Goal: Information Seeking & Learning: Check status

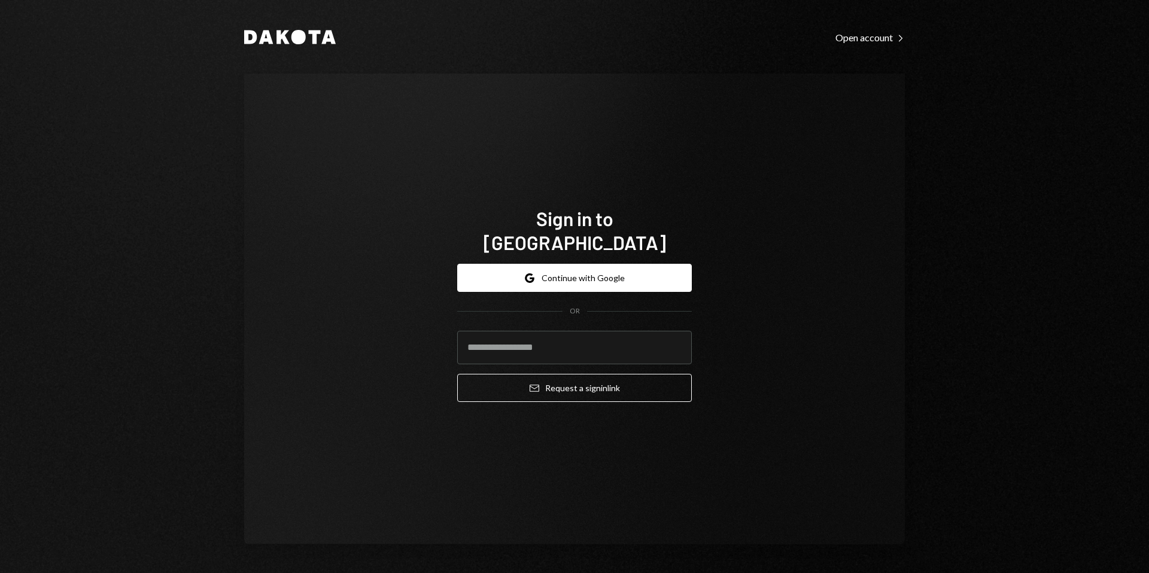
click at [571, 254] on div "Google Continue with Google OR Email Request a sign in link" at bounding box center [574, 332] width 235 height 157
click at [570, 264] on button "Google Continue with Google" at bounding box center [574, 278] width 235 height 28
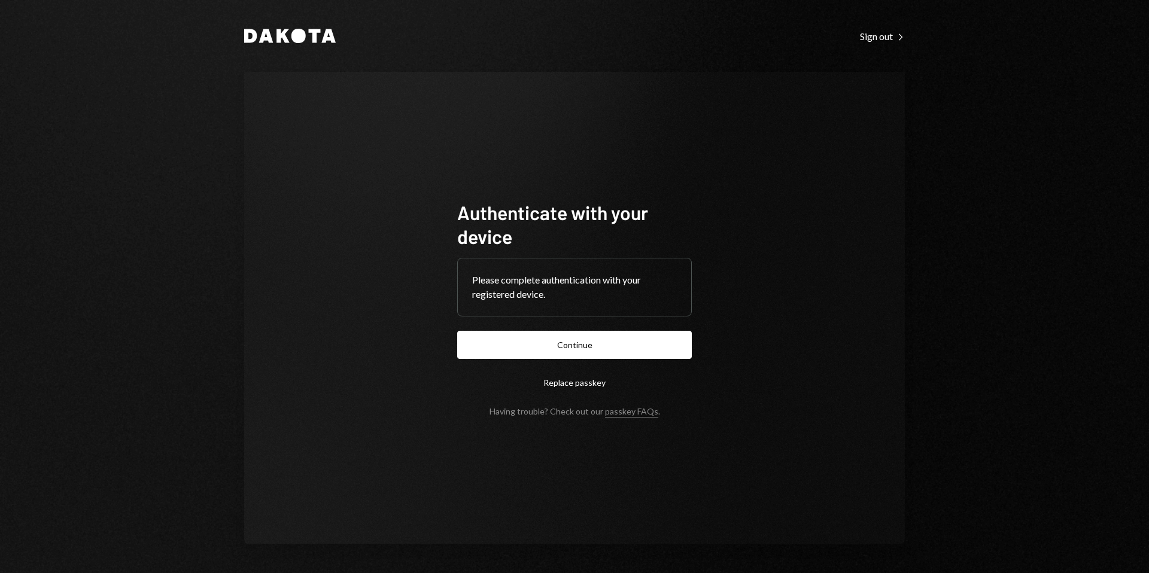
click at [605, 349] on button "Continue" at bounding box center [574, 345] width 235 height 28
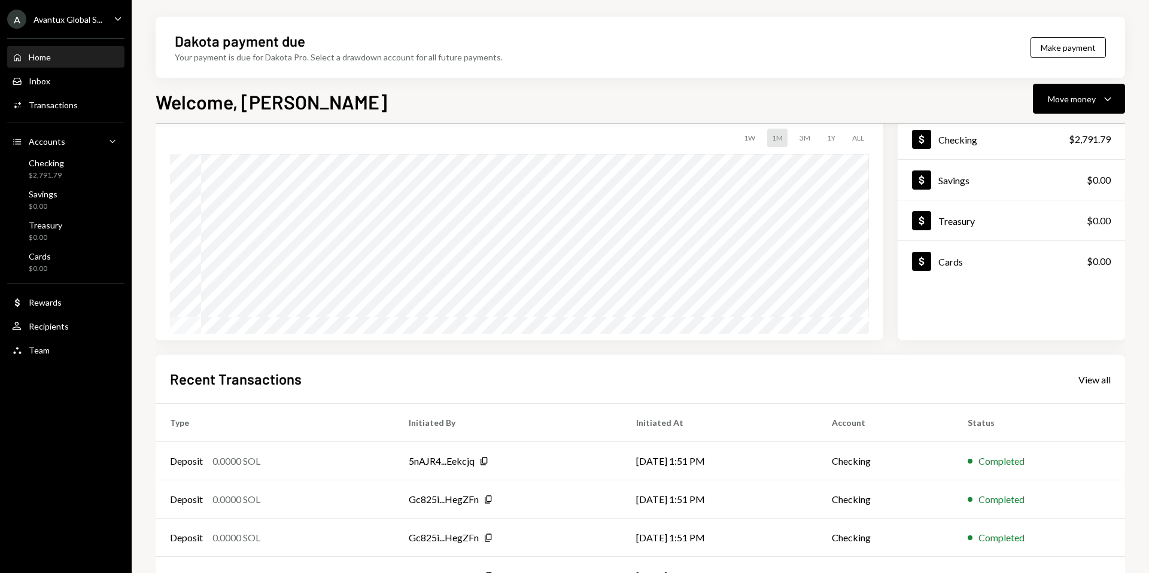
scroll to position [148, 0]
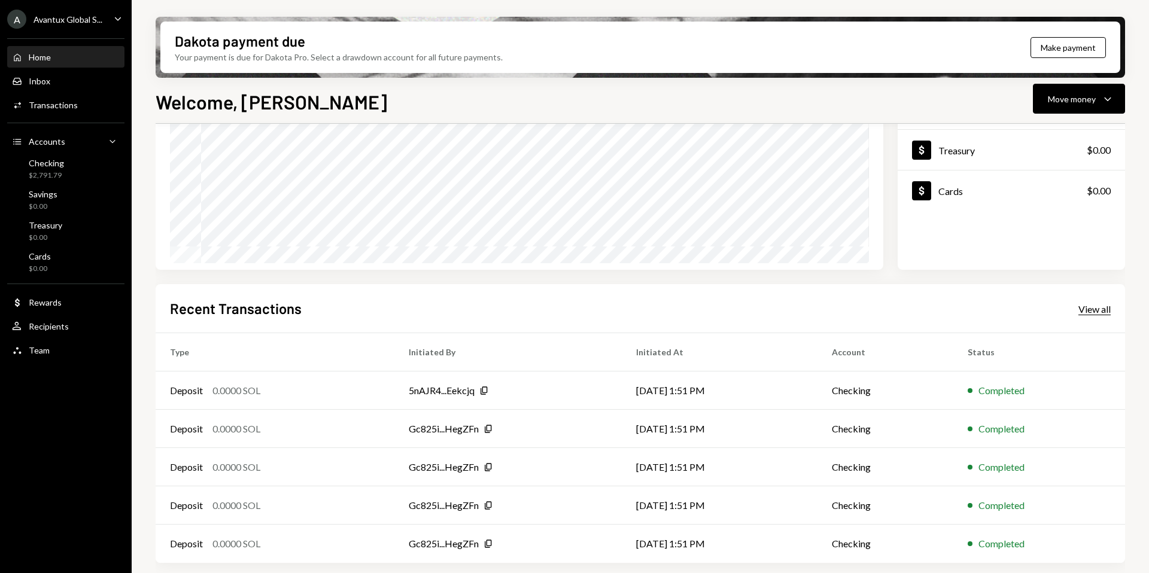
click at [1107, 311] on div "View all" at bounding box center [1094, 309] width 32 height 12
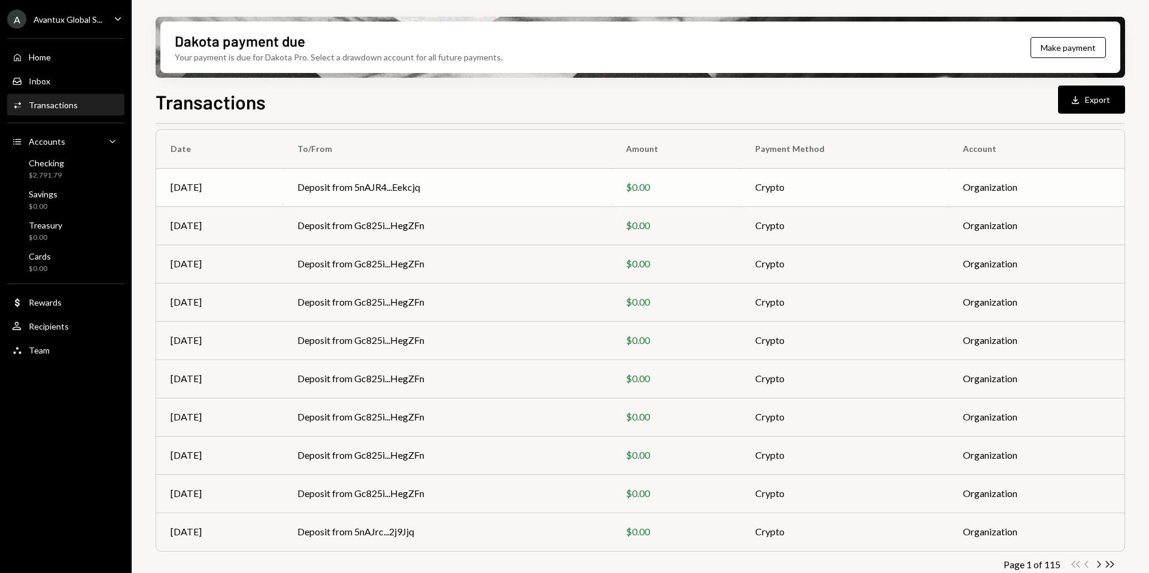
scroll to position [108, 0]
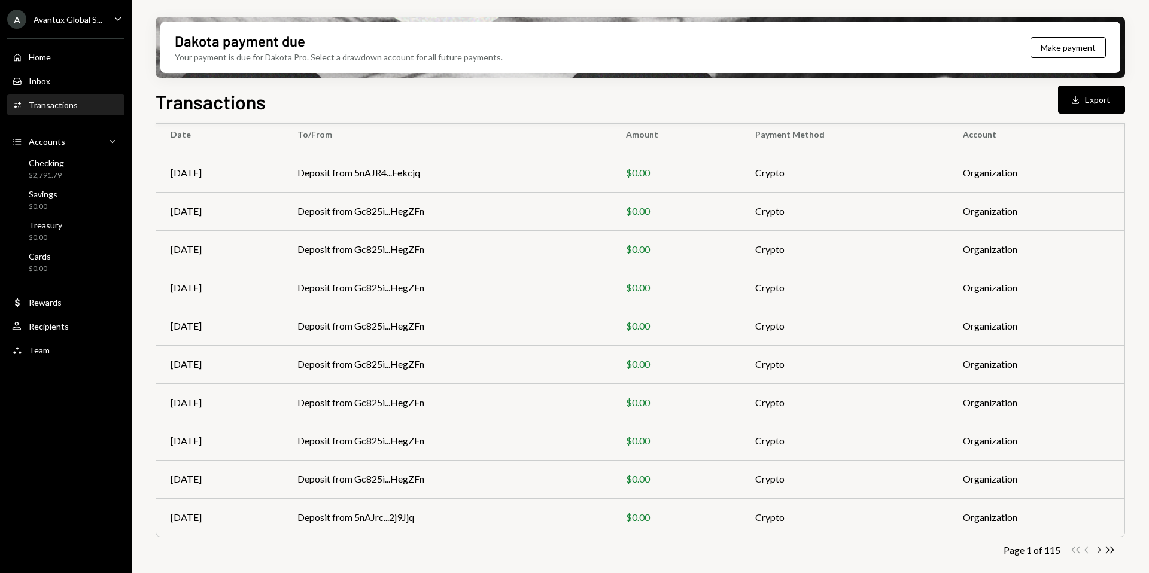
click at [1097, 549] on icon "Chevron Right" at bounding box center [1098, 549] width 11 height 11
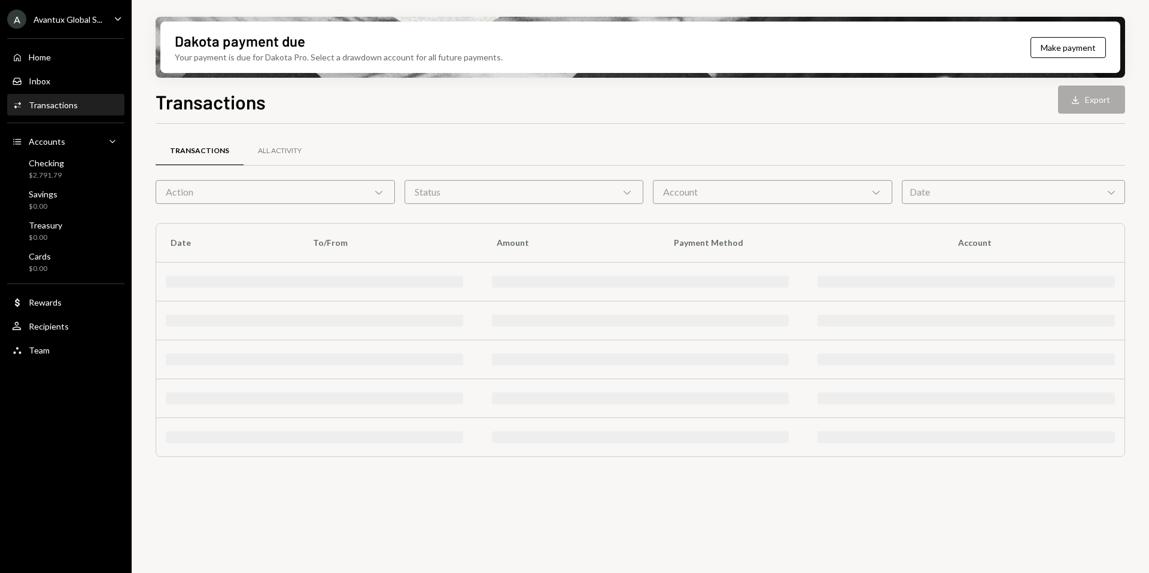
scroll to position [0, 0]
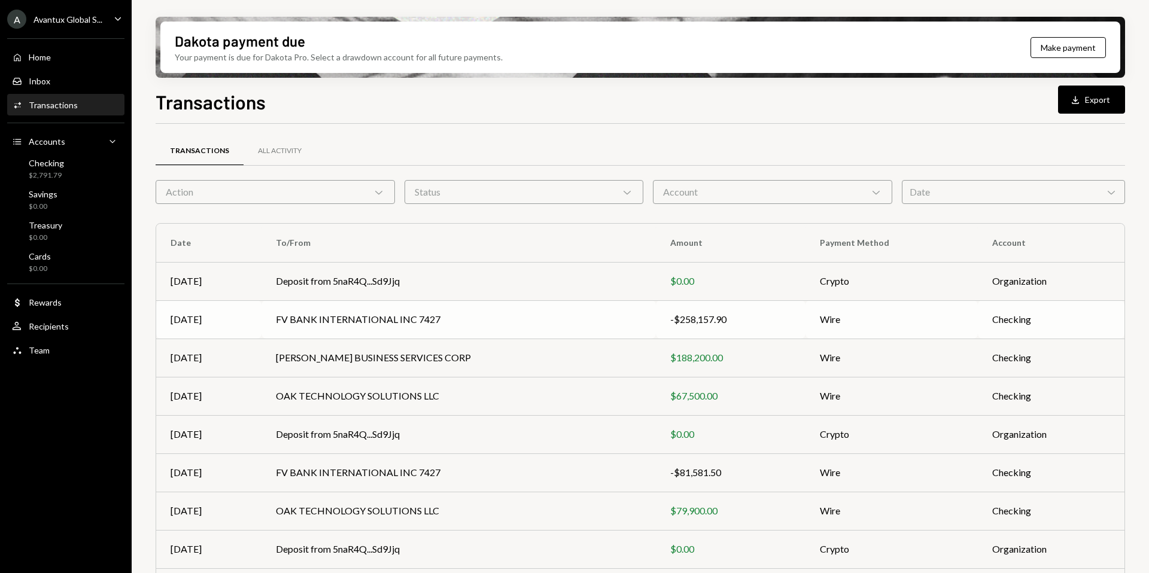
click at [532, 317] on td "FV BANK INTERNATIONAL INC 7427" at bounding box center [458, 319] width 394 height 38
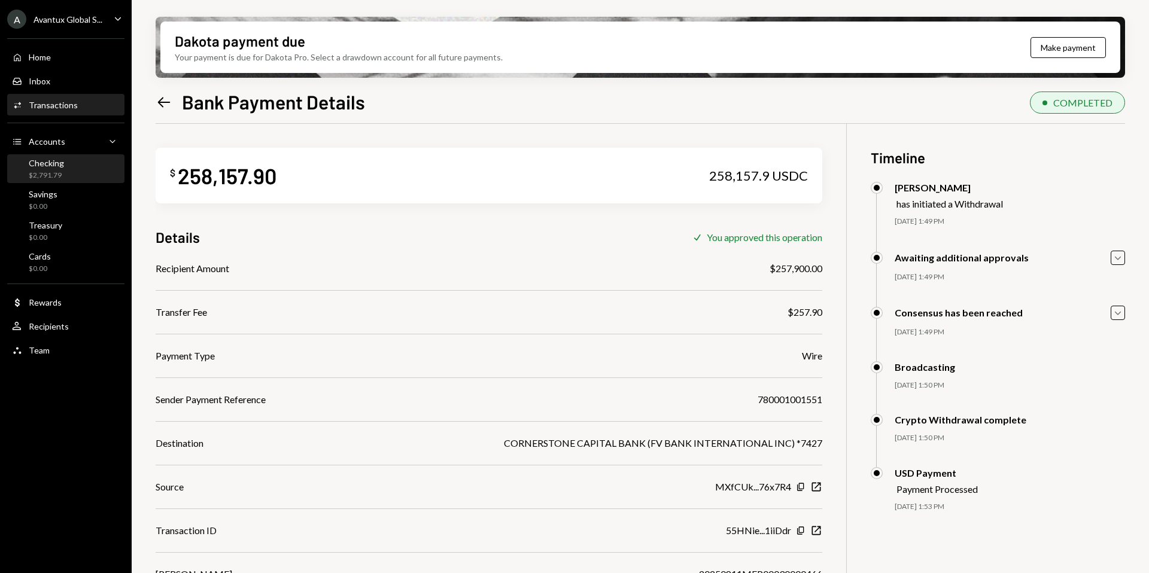
click at [75, 171] on div "Checking $2,791.79" at bounding box center [66, 169] width 108 height 23
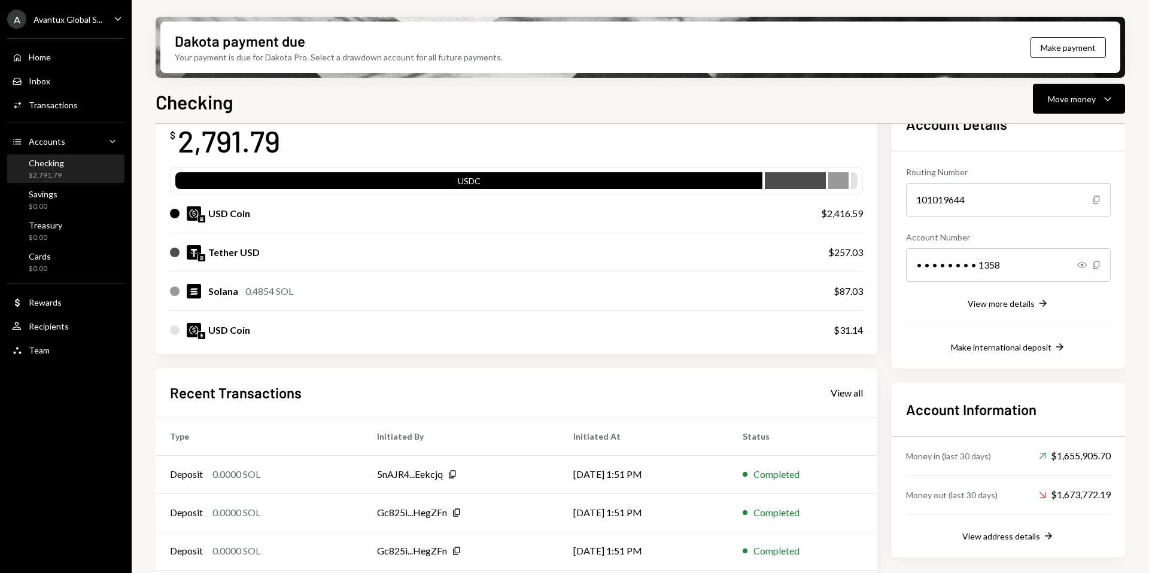
scroll to position [166, 0]
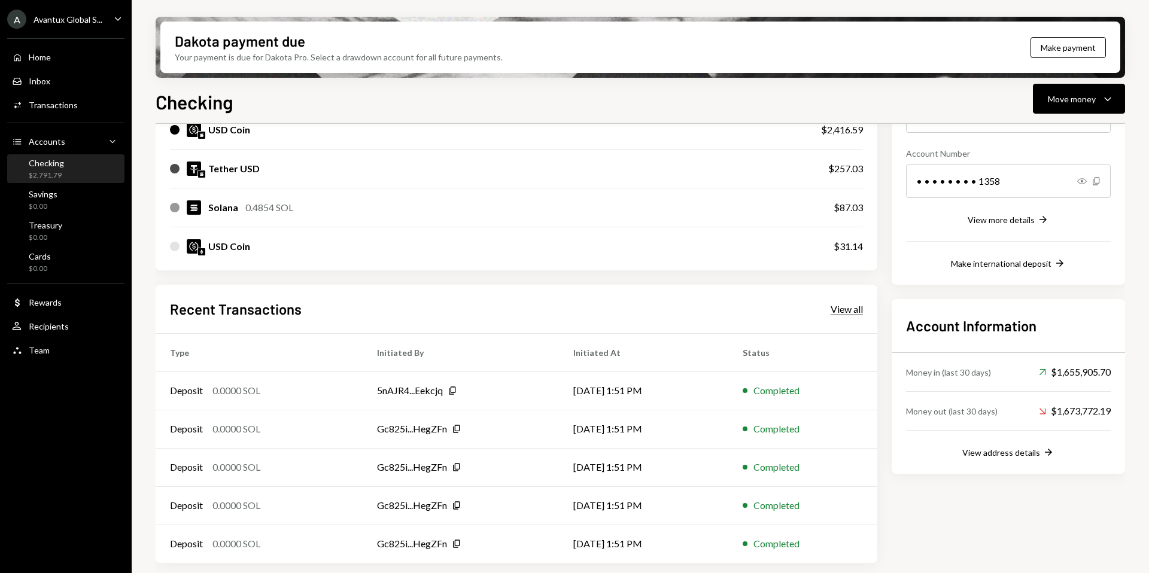
click at [844, 313] on div "View all" at bounding box center [846, 309] width 32 height 12
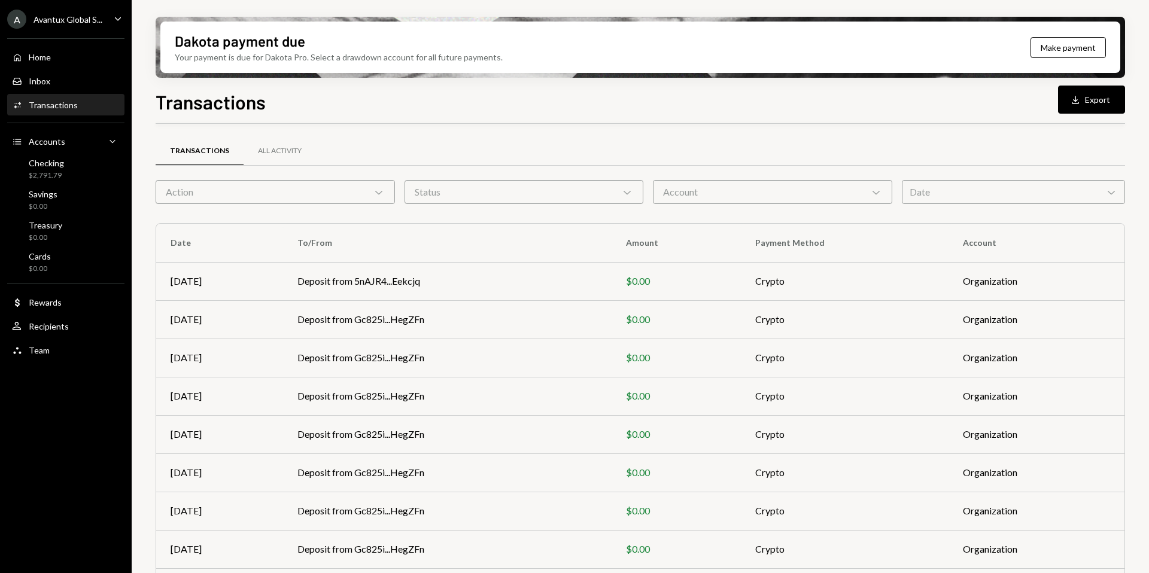
scroll to position [108, 0]
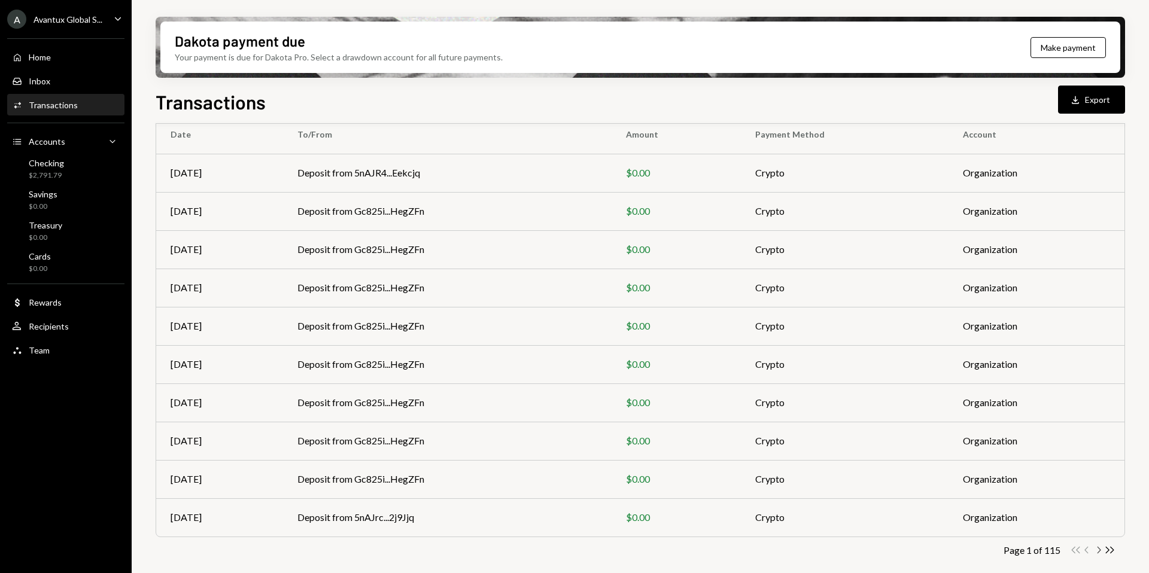
click at [1095, 549] on icon "Chevron Right" at bounding box center [1098, 549] width 11 height 11
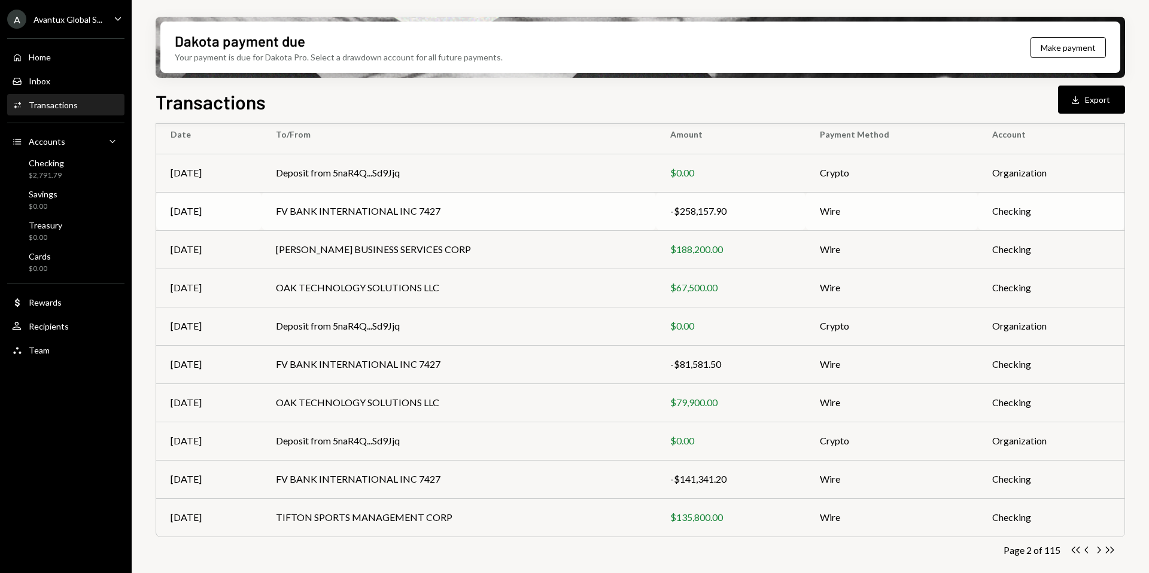
click at [544, 219] on td "FV BANK INTERNATIONAL INC 7427" at bounding box center [458, 211] width 394 height 38
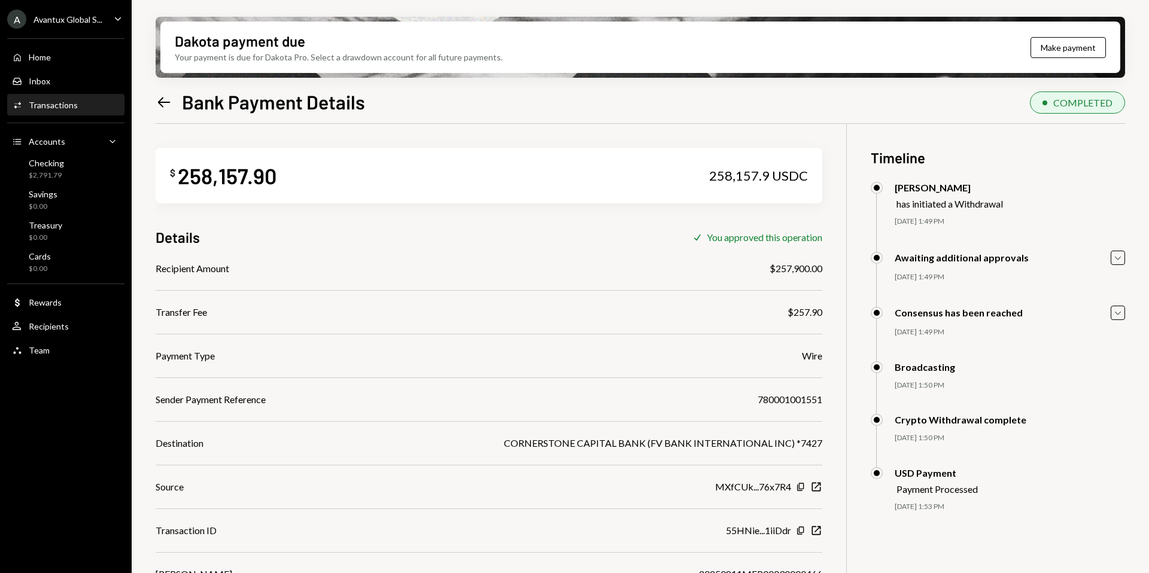
click at [163, 113] on div "Left Arrow Bank Payment Details" at bounding box center [260, 102] width 209 height 24
click at [162, 102] on icon at bounding box center [164, 102] width 13 height 10
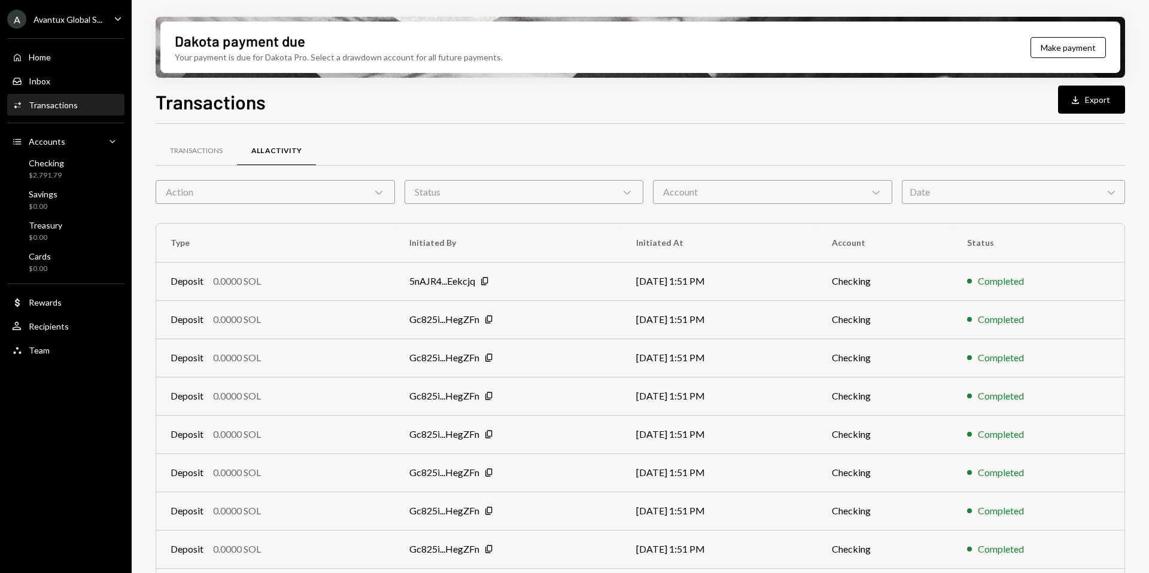
scroll to position [108, 0]
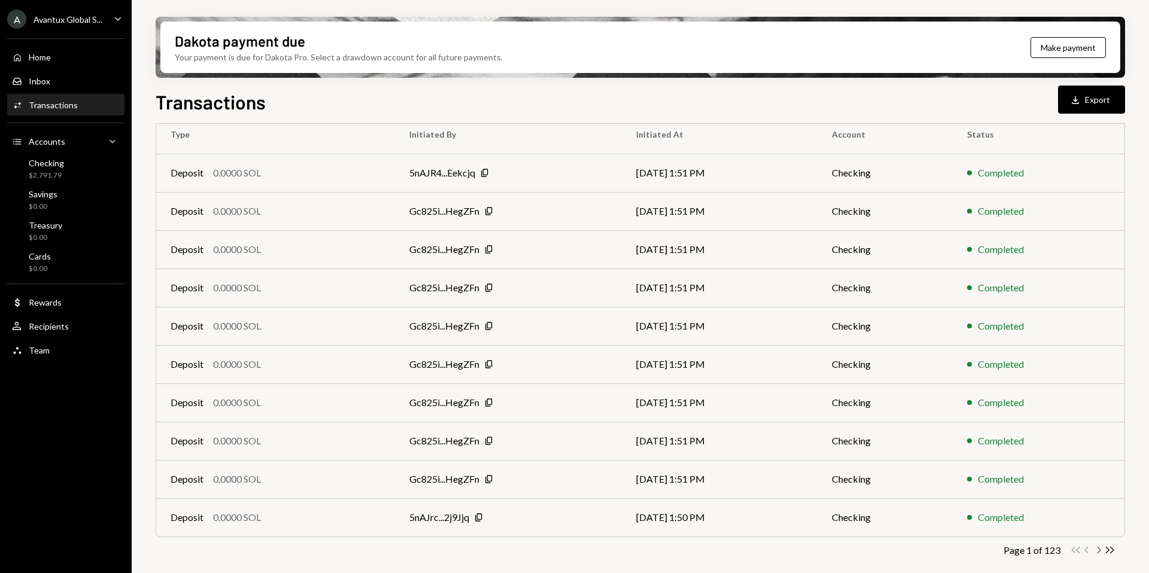
click at [1099, 547] on icon "Chevron Right" at bounding box center [1098, 549] width 11 height 11
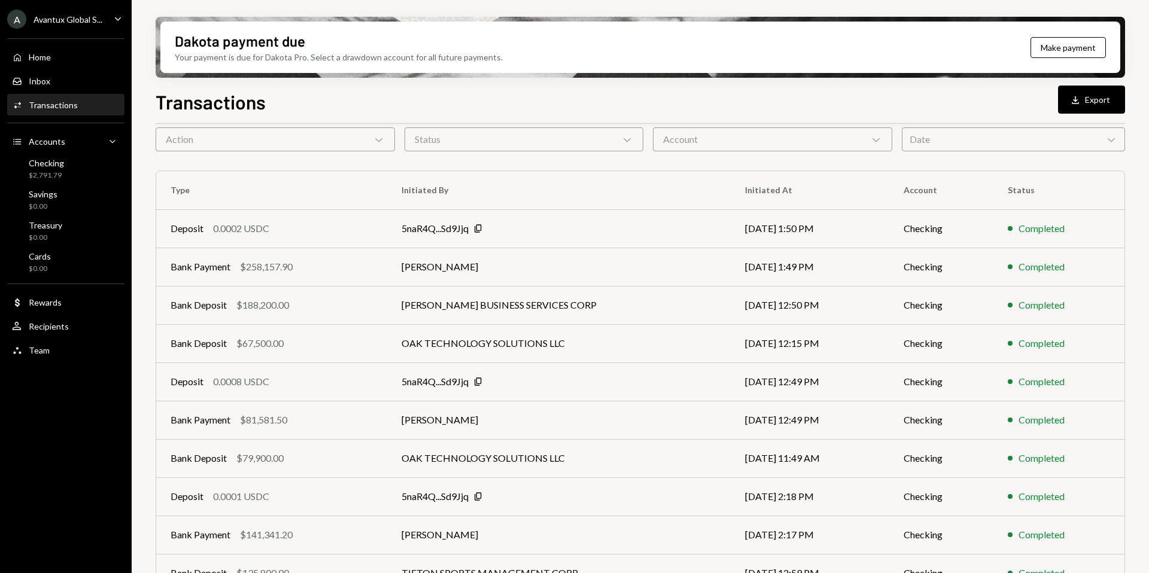
scroll to position [53, 0]
click at [549, 299] on td "[PERSON_NAME] BUSINESS SERVICES CORP" at bounding box center [558, 304] width 343 height 38
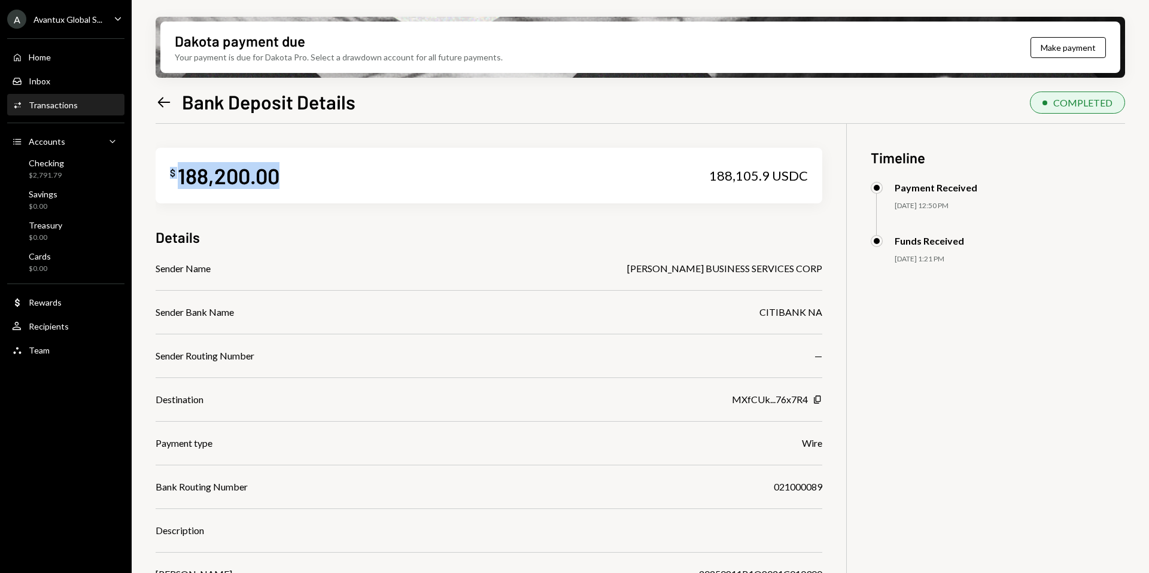
drag, startPoint x: 170, startPoint y: 175, endPoint x: 318, endPoint y: 177, distance: 147.8
click at [324, 178] on div "$ 188,200.00 188,105.9 USDC" at bounding box center [489, 176] width 667 height 56
click at [318, 177] on div "$ 188,200.00 188,105.9 USDC" at bounding box center [489, 176] width 667 height 56
drag, startPoint x: 709, startPoint y: 174, endPoint x: 824, endPoint y: 174, distance: 115.5
click at [830, 178] on div "$ 188,200.00 188,105.9 USDC Details Sender Name CELIO BUSINESS SERVICES CORP Se…" at bounding box center [640, 410] width 969 height 573
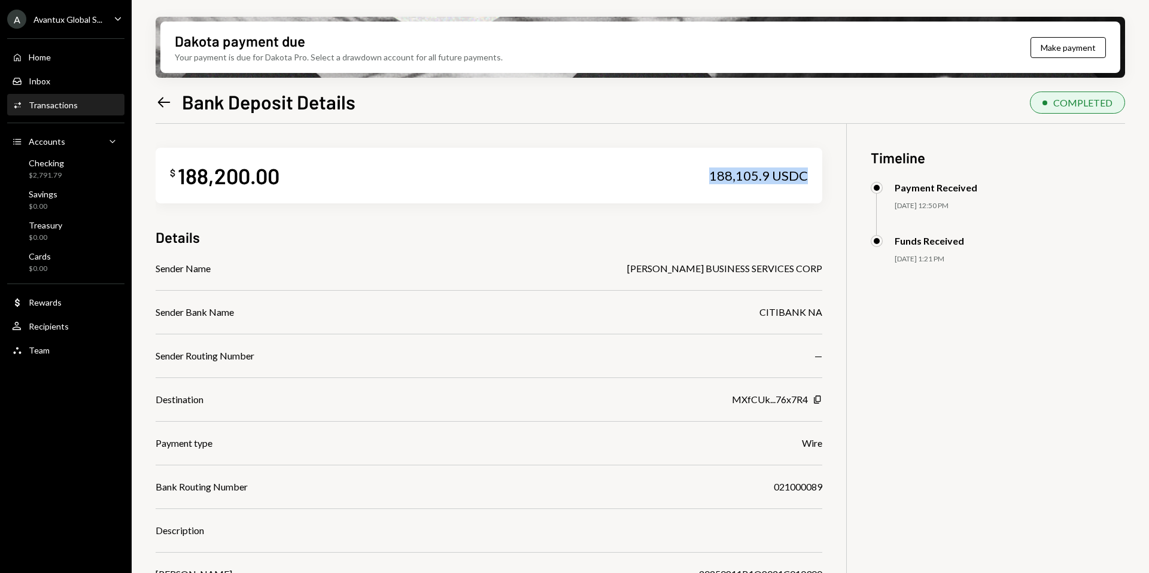
click at [276, 300] on div "Sender Name CELIO BUSINESS SERVICES CORP Sender Bank Name CITIBANK NA Sender Ro…" at bounding box center [489, 443] width 667 height 364
click at [57, 162] on div "Checking" at bounding box center [46, 163] width 35 height 10
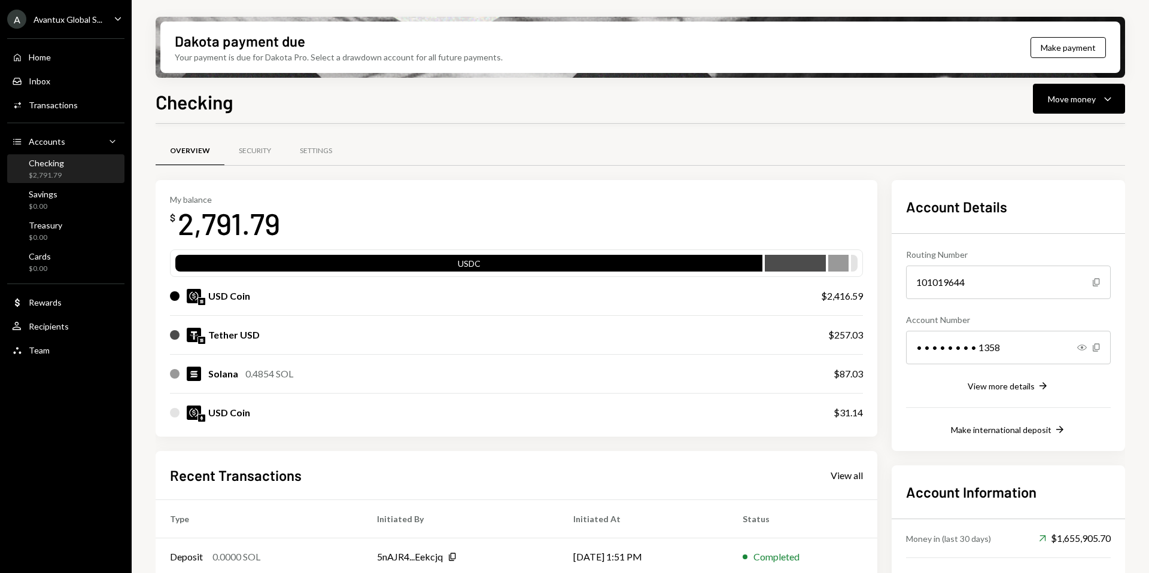
scroll to position [75, 0]
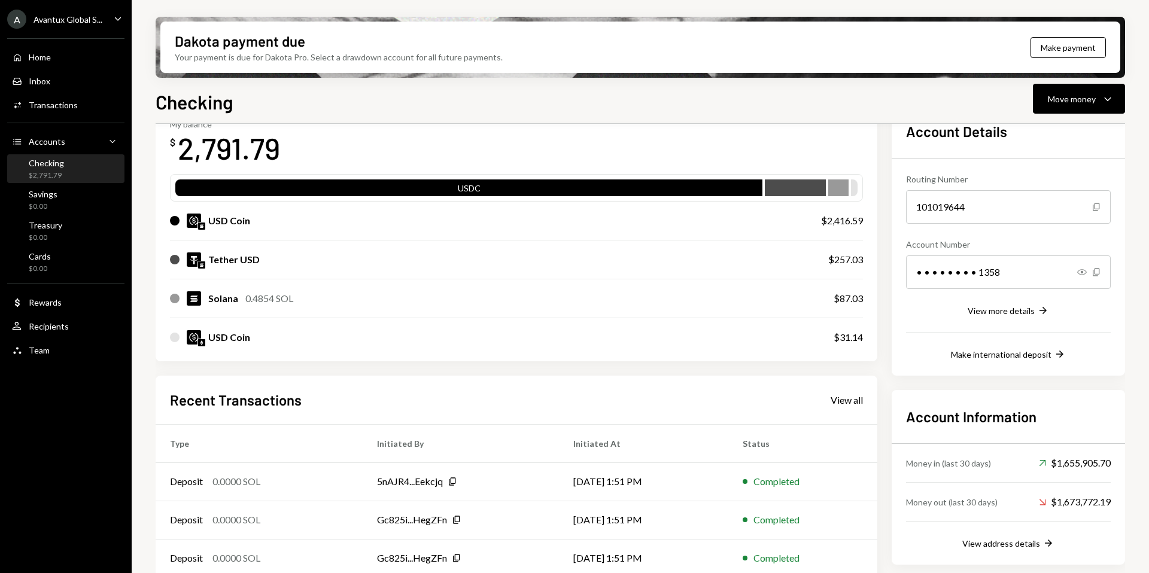
scroll to position [166, 0]
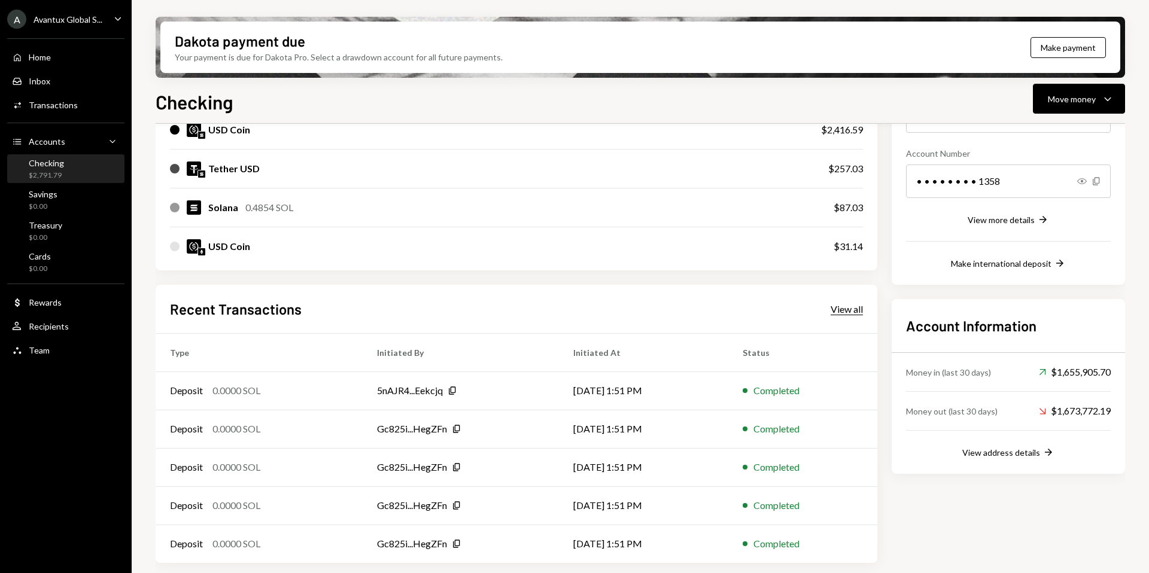
click at [847, 306] on div "View all" at bounding box center [846, 309] width 32 height 12
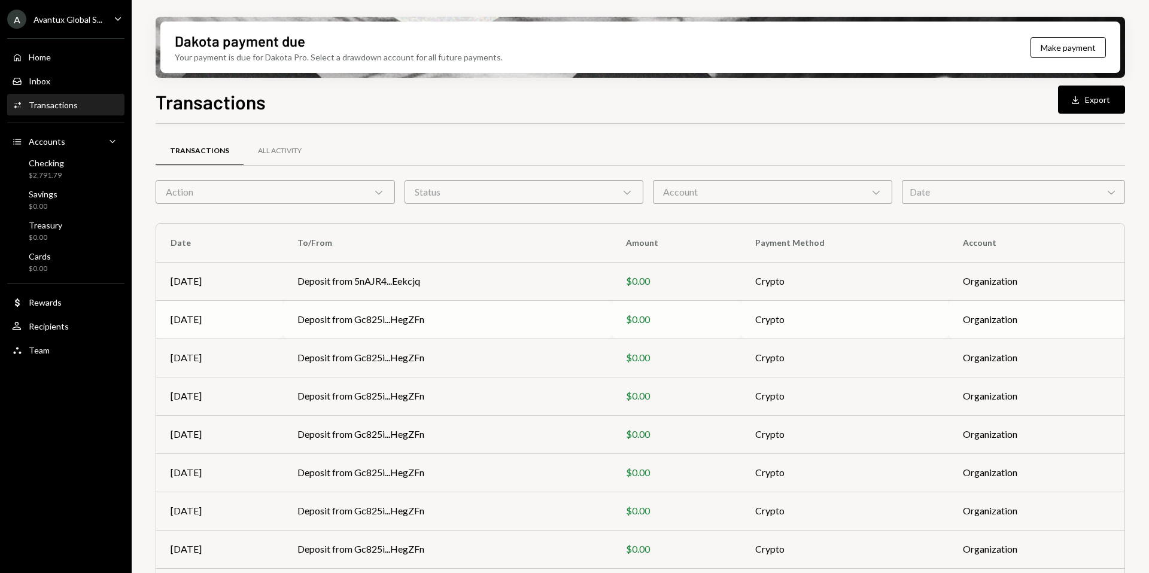
scroll to position [108, 0]
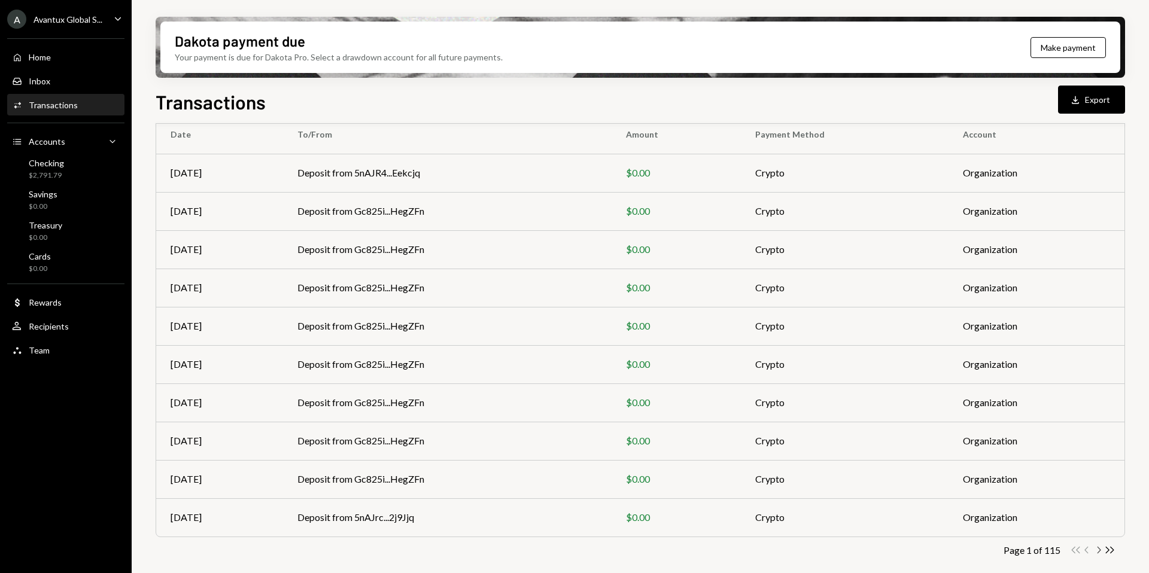
click at [1097, 550] on icon "Chevron Right" at bounding box center [1098, 549] width 11 height 11
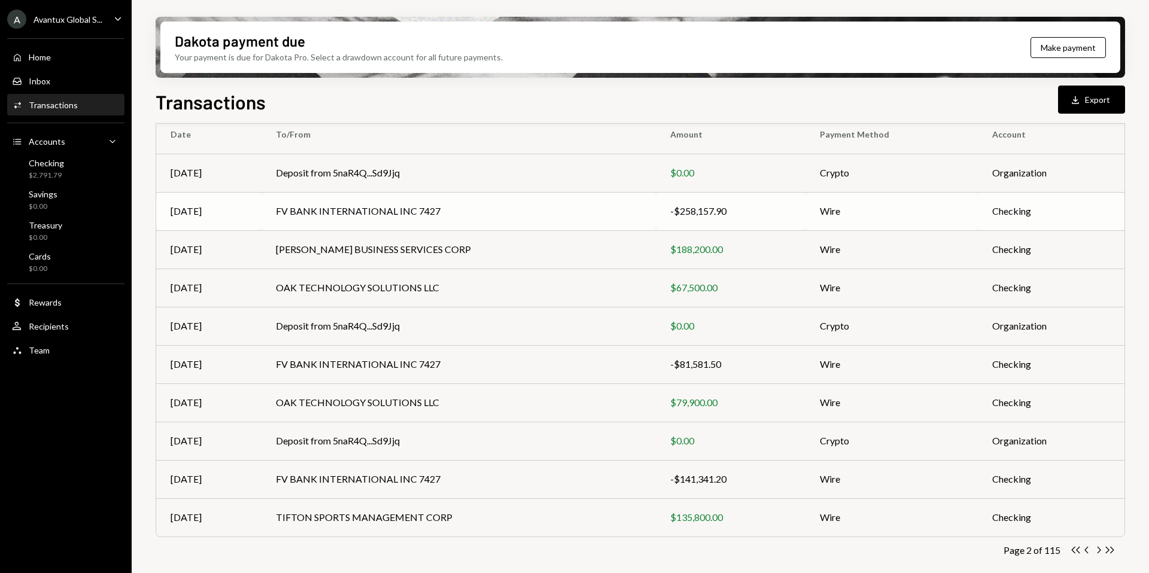
click at [714, 221] on td "-$258,157.90" at bounding box center [731, 211] width 150 height 38
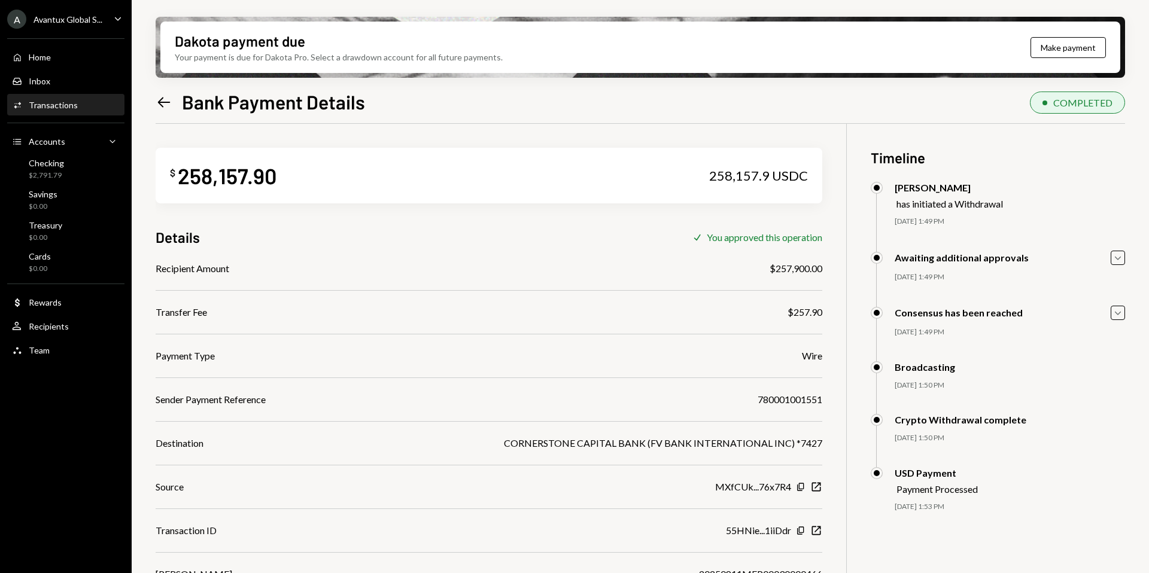
click at [164, 100] on icon "Left Arrow" at bounding box center [164, 102] width 17 height 17
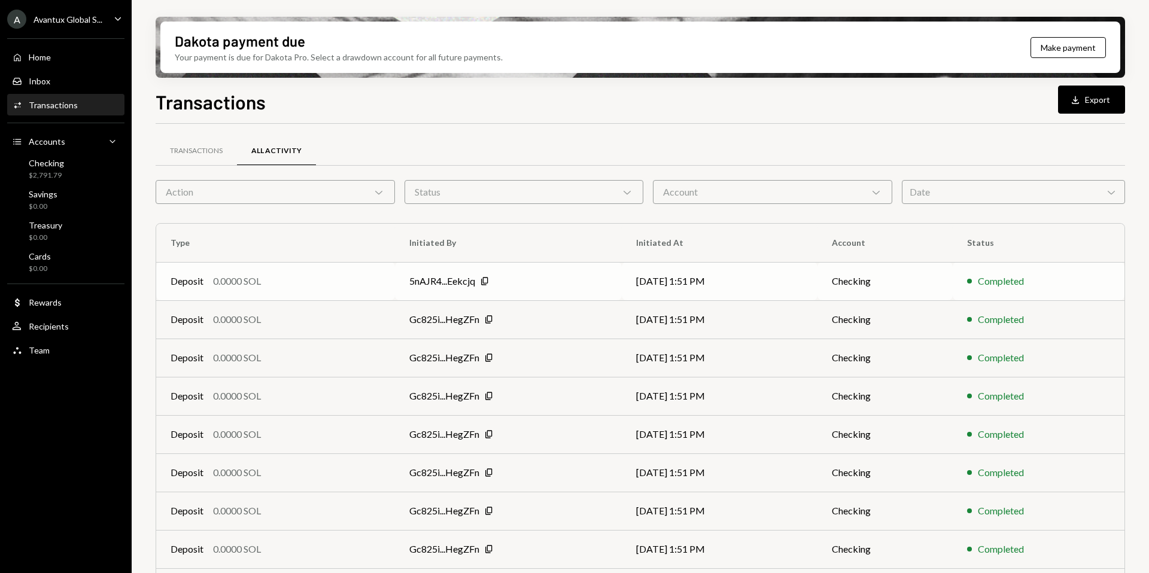
scroll to position [108, 0]
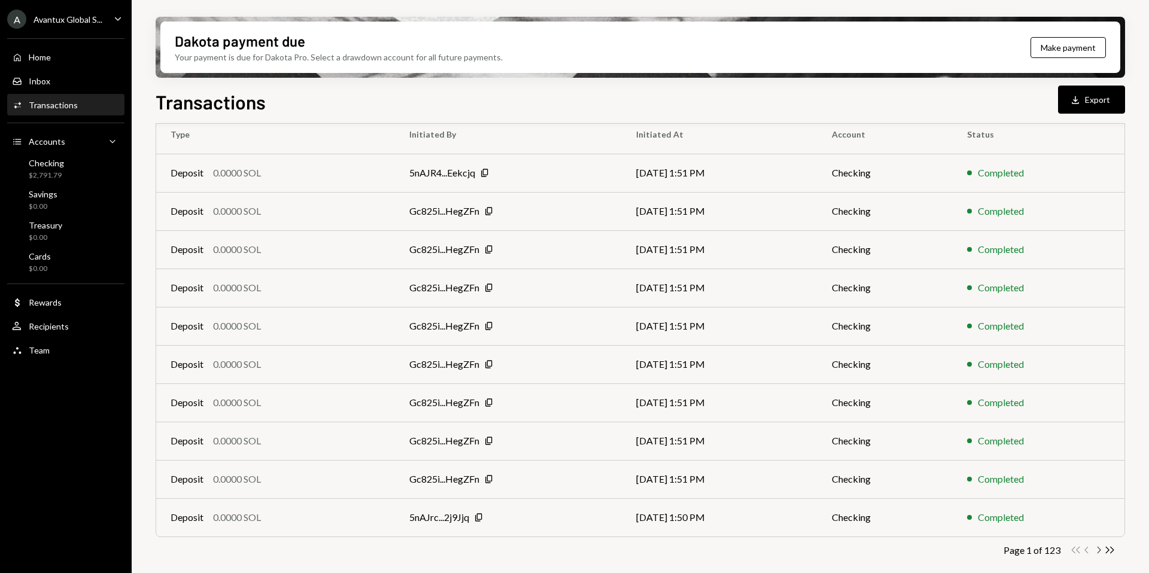
click at [1098, 549] on icon "Chevron Right" at bounding box center [1098, 549] width 11 height 11
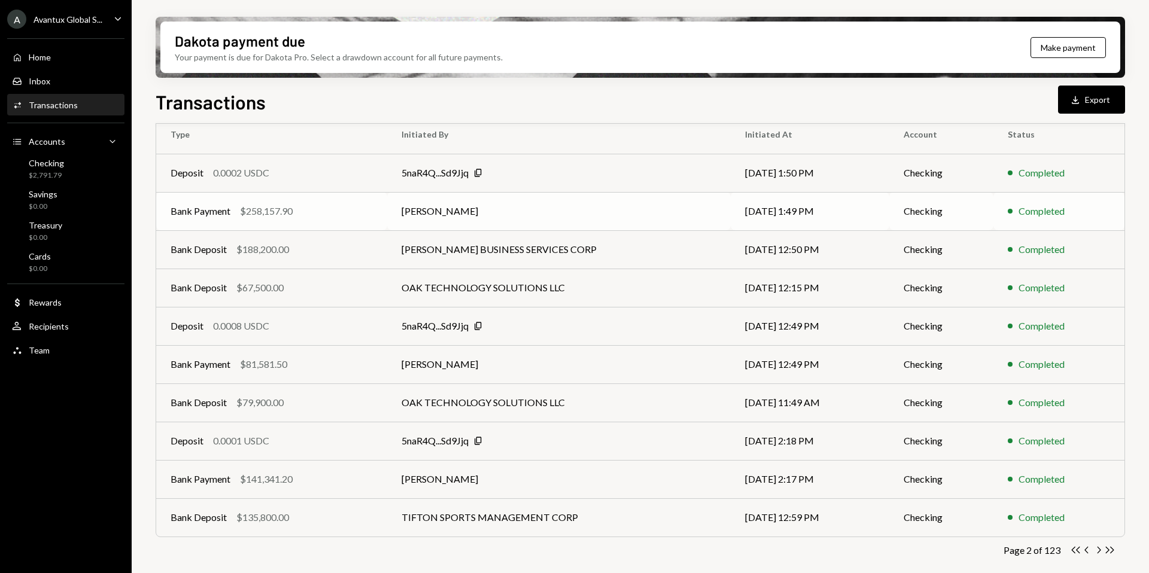
click at [418, 217] on td "Joaquin Navarro" at bounding box center [558, 211] width 343 height 38
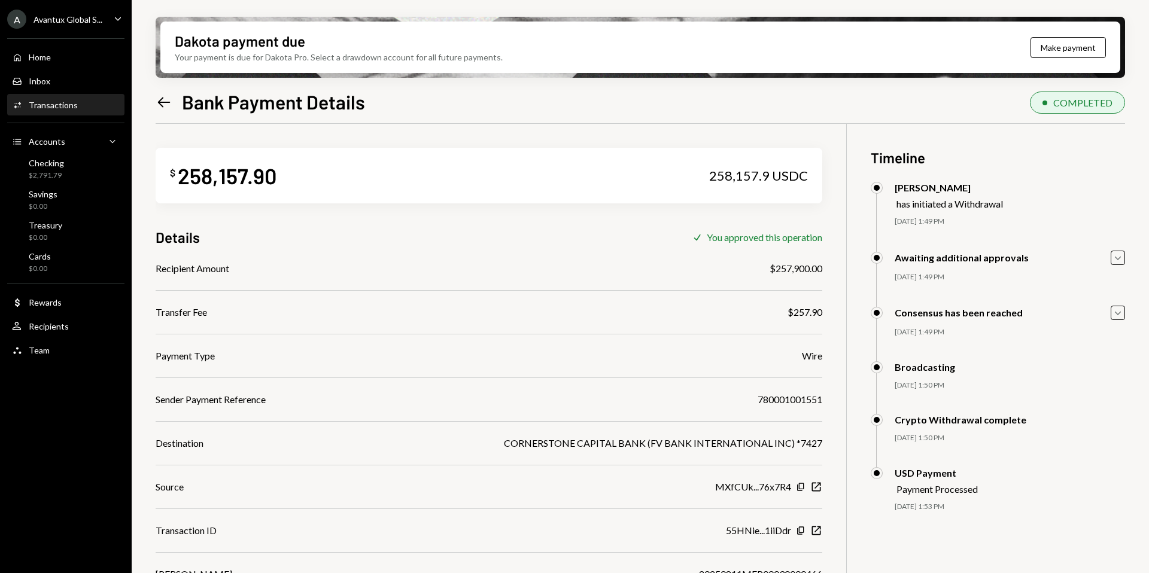
click at [165, 101] on icon at bounding box center [164, 102] width 13 height 10
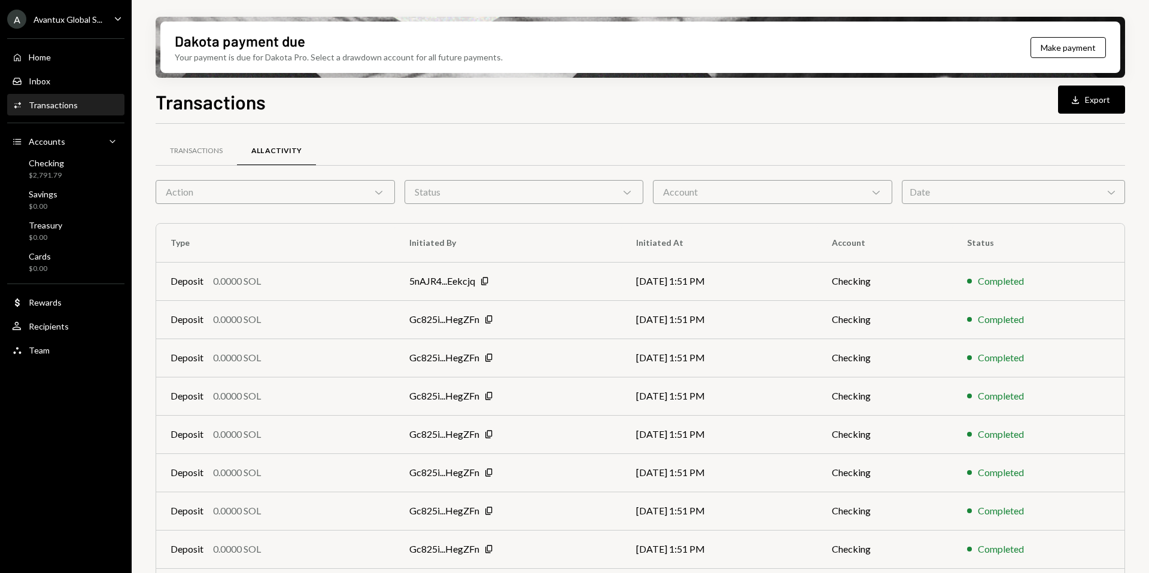
scroll to position [108, 0]
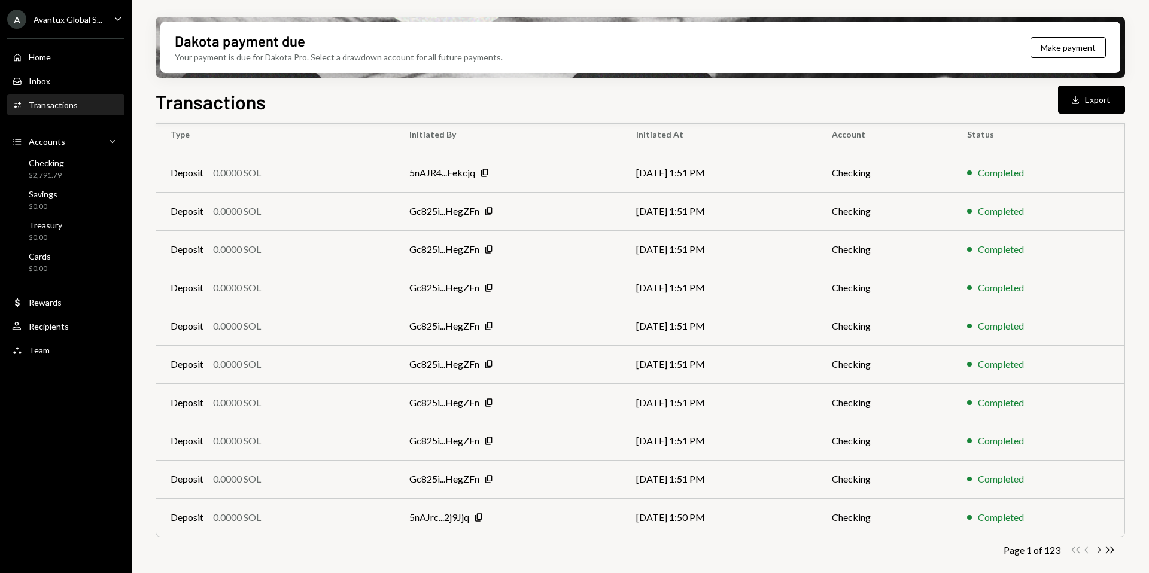
click at [1097, 550] on icon "Chevron Right" at bounding box center [1098, 549] width 11 height 11
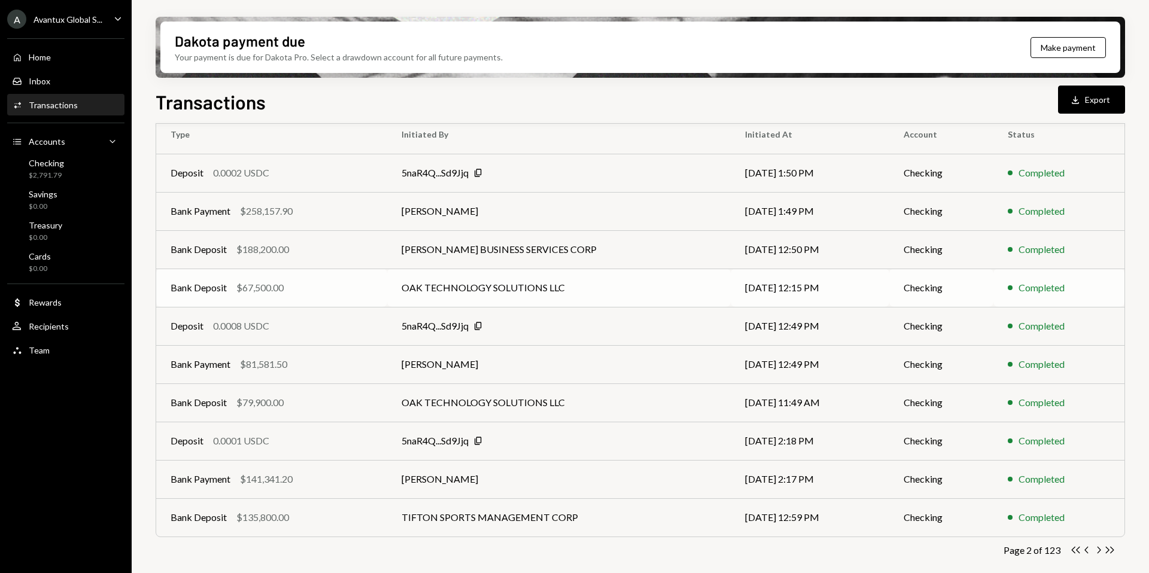
click at [554, 283] on td "OAK TECHNOLOGY SOLUTIONS LLC" at bounding box center [558, 288] width 343 height 38
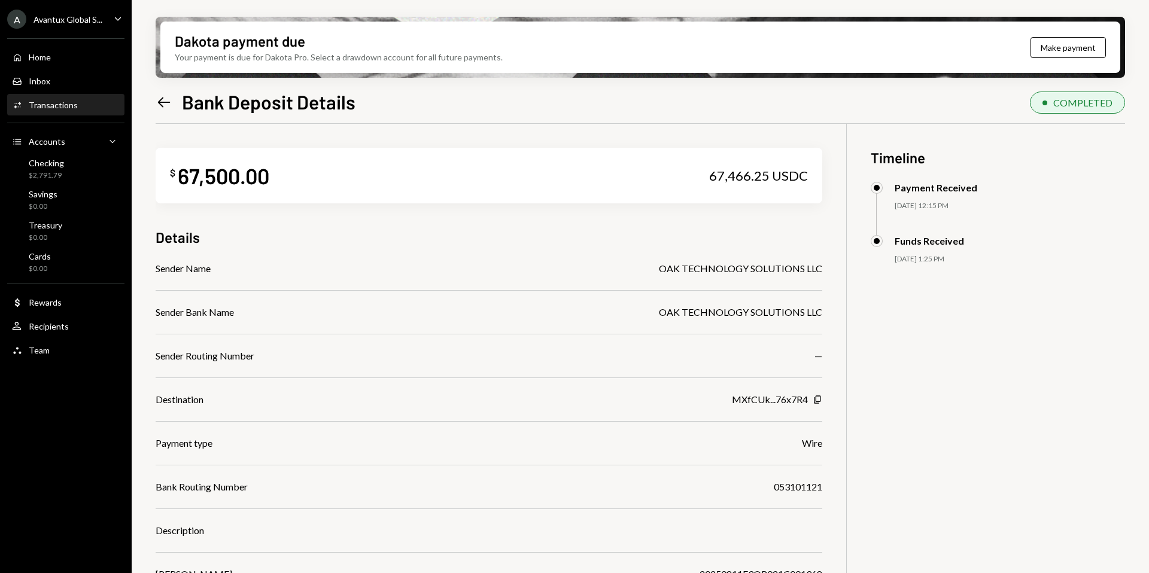
click at [166, 98] on icon "Left Arrow" at bounding box center [164, 102] width 17 height 17
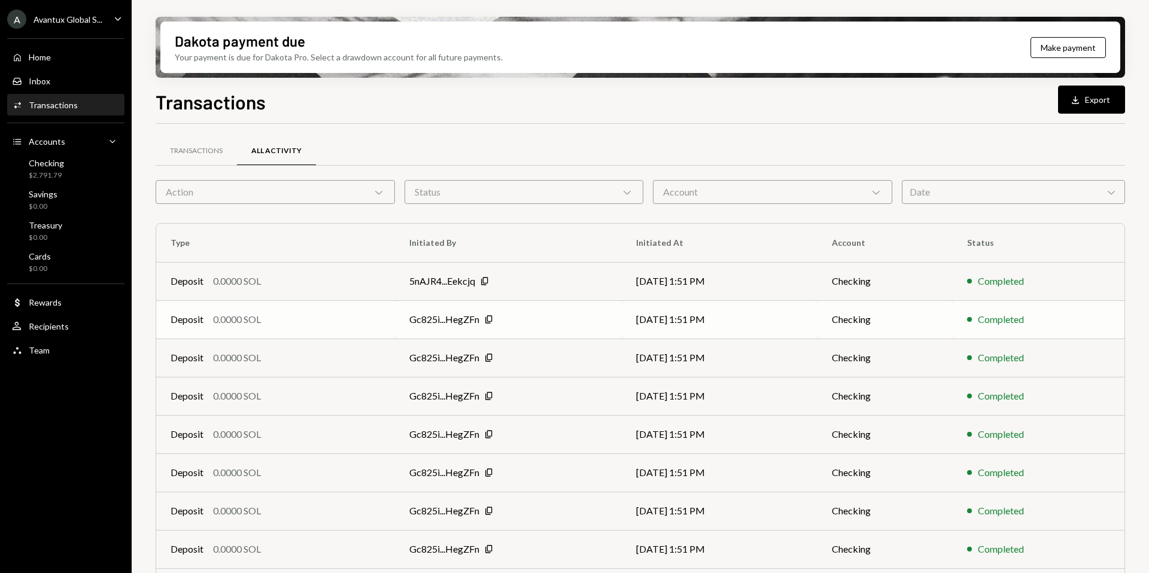
scroll to position [108, 0]
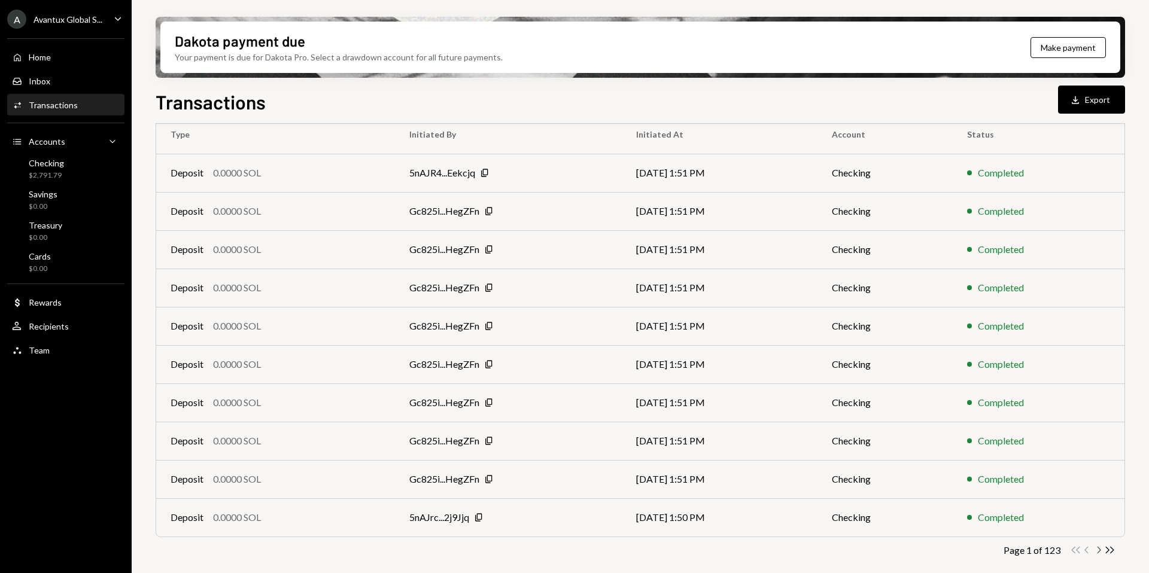
click at [1098, 549] on icon "Chevron Right" at bounding box center [1098, 549] width 11 height 11
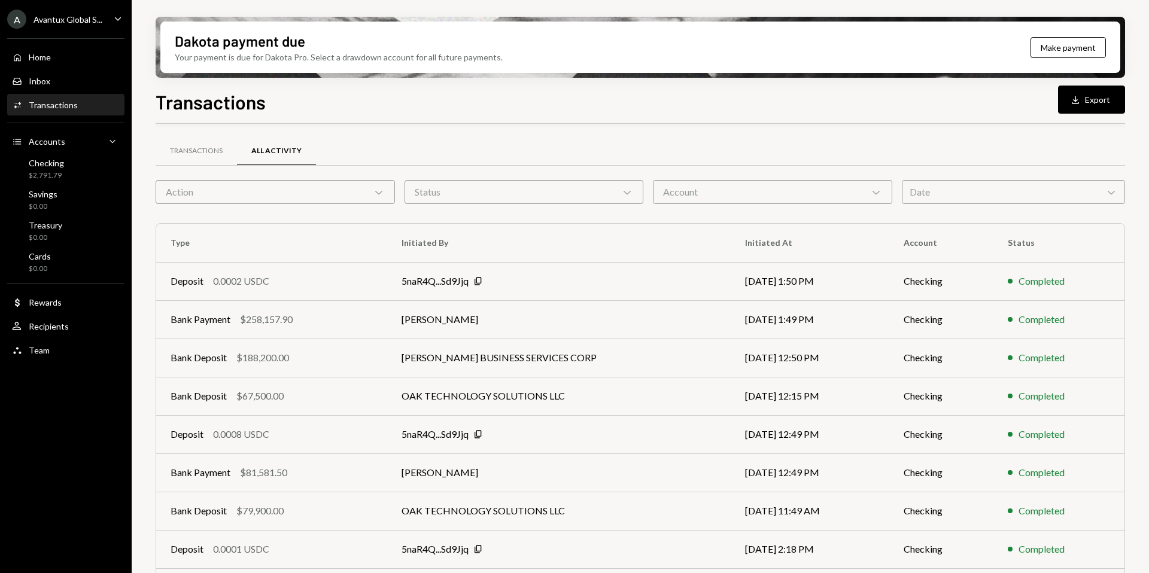
scroll to position [108, 0]
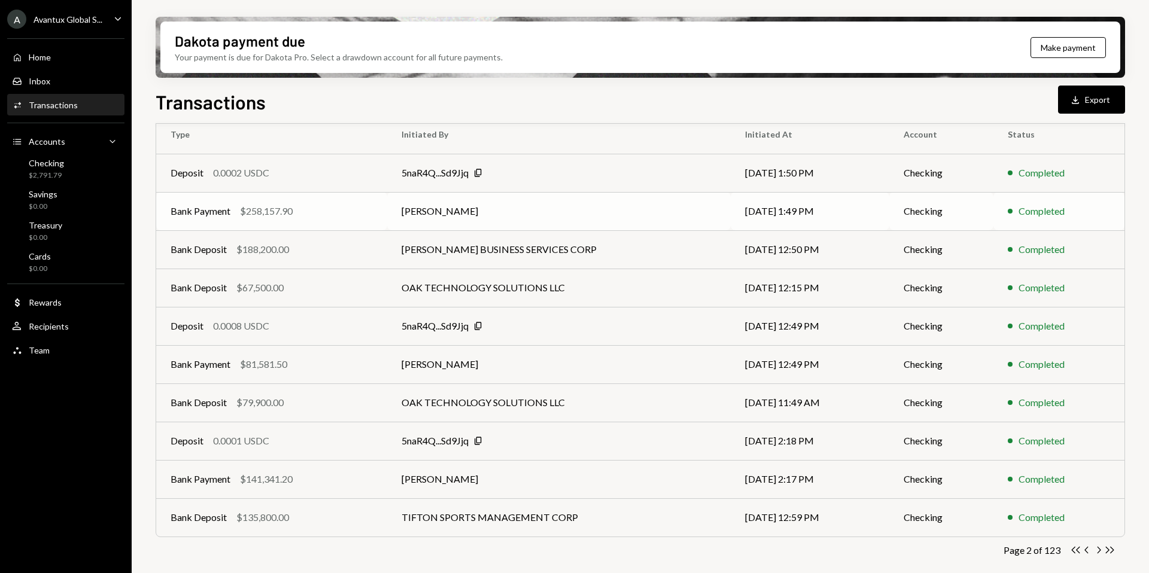
click at [448, 206] on td "[PERSON_NAME]" at bounding box center [558, 211] width 343 height 38
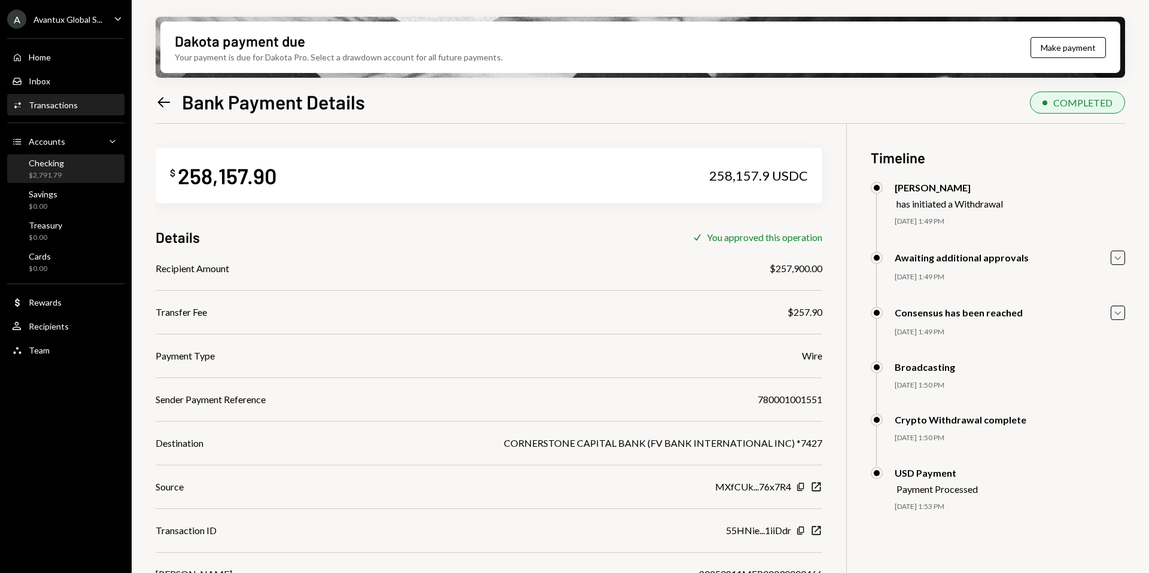
click at [41, 174] on div "$2,791.79" at bounding box center [46, 176] width 35 height 10
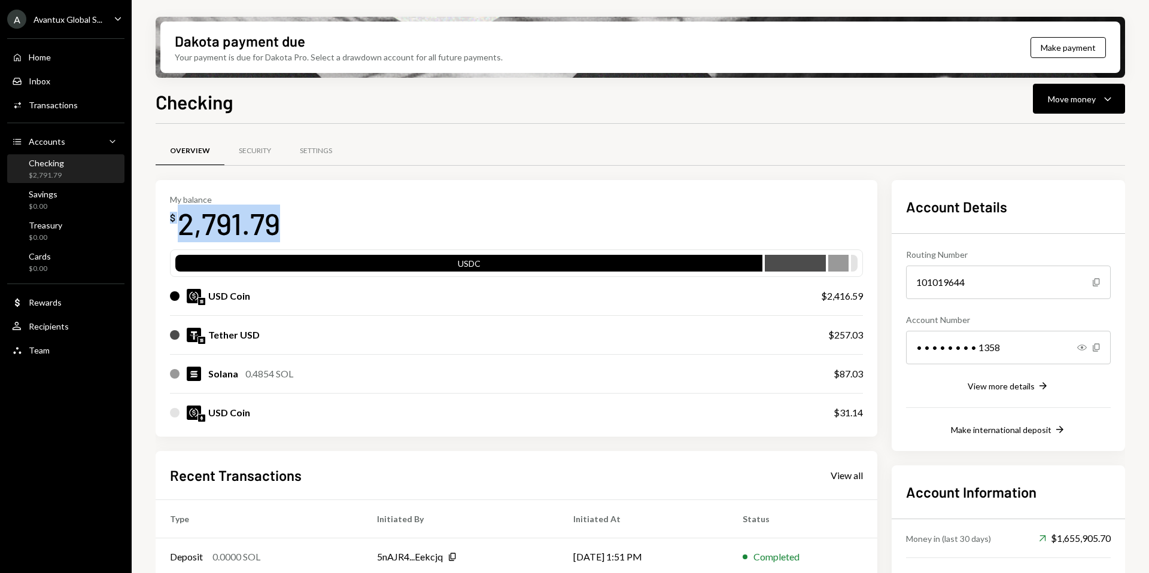
drag, startPoint x: 169, startPoint y: 217, endPoint x: 288, endPoint y: 219, distance: 119.7
click at [291, 219] on div "My balance $ 2,791.79 USDC USD Coin $2,416.59 Tether USD $257.03 Solana 0.4854 …" at bounding box center [517, 308] width 722 height 257
click at [311, 223] on div "My balance $ 2,791.79" at bounding box center [516, 218] width 693 height 48
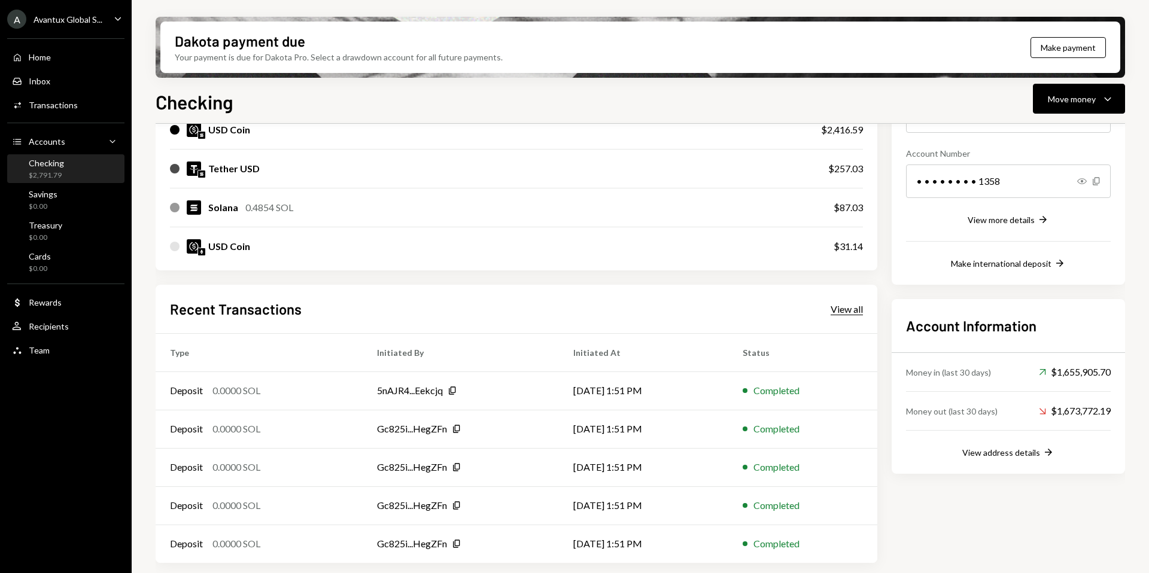
click at [862, 310] on div "View all" at bounding box center [846, 309] width 32 height 12
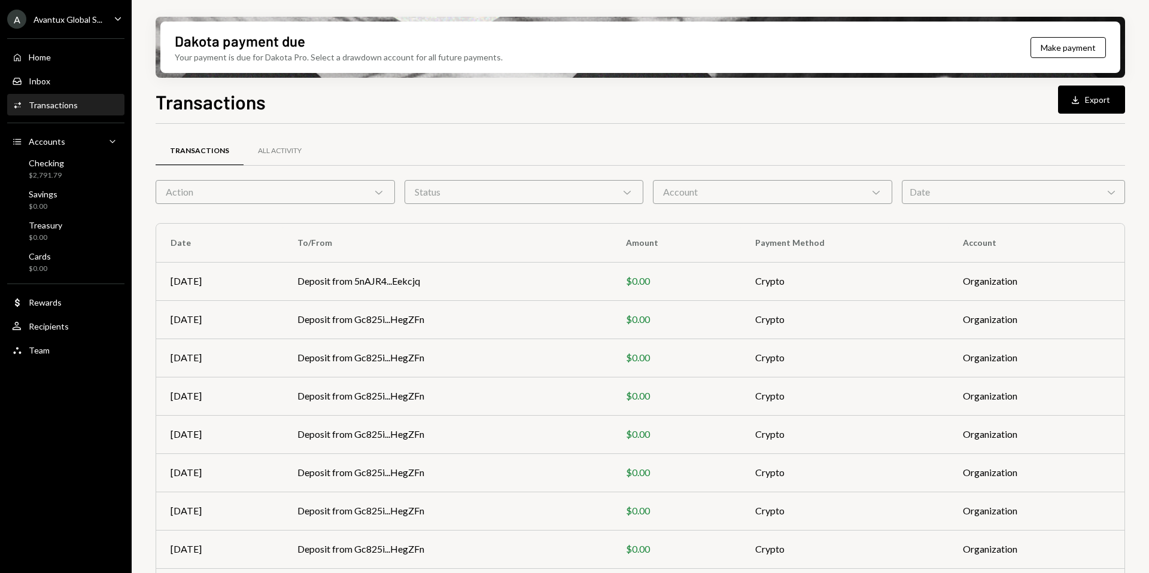
scroll to position [108, 0]
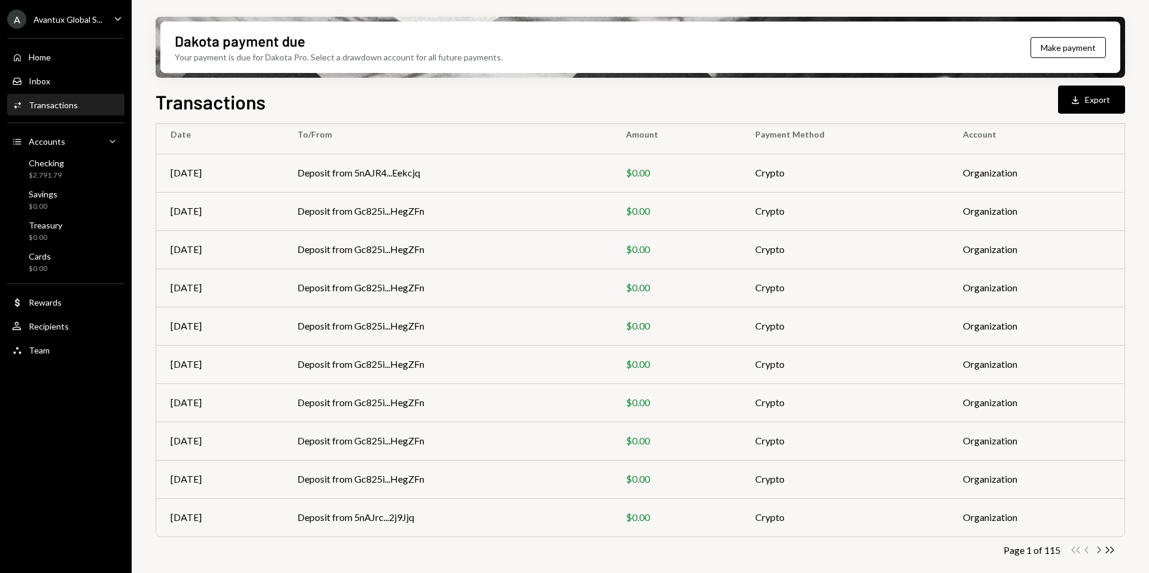
click at [1100, 548] on icon "Chevron Right" at bounding box center [1098, 549] width 11 height 11
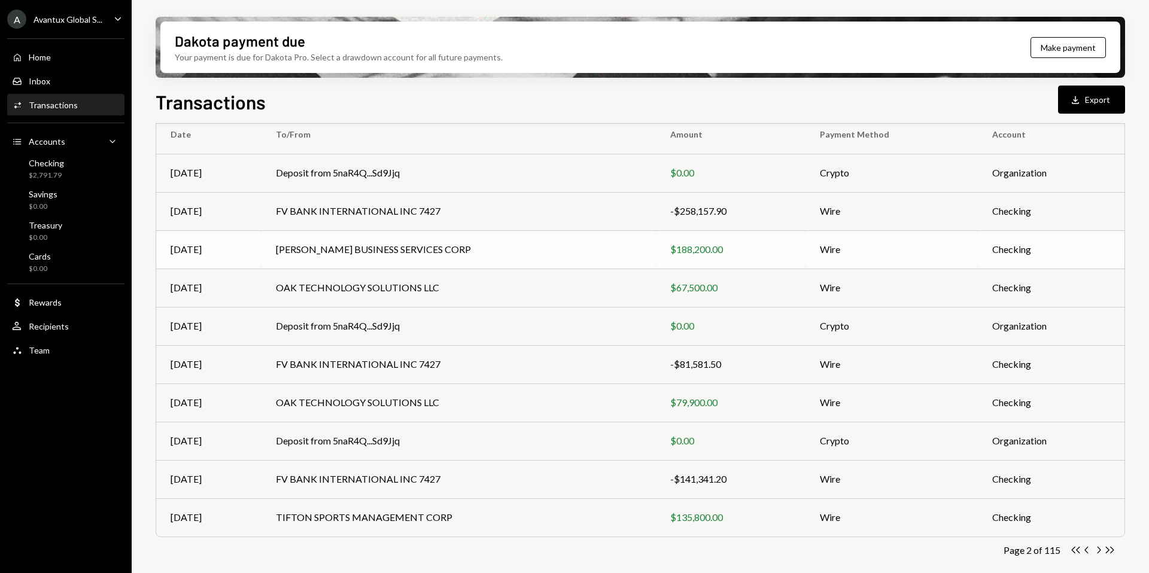
click at [557, 258] on td "CELIO BUSINESS SERVICES CORP" at bounding box center [458, 249] width 394 height 38
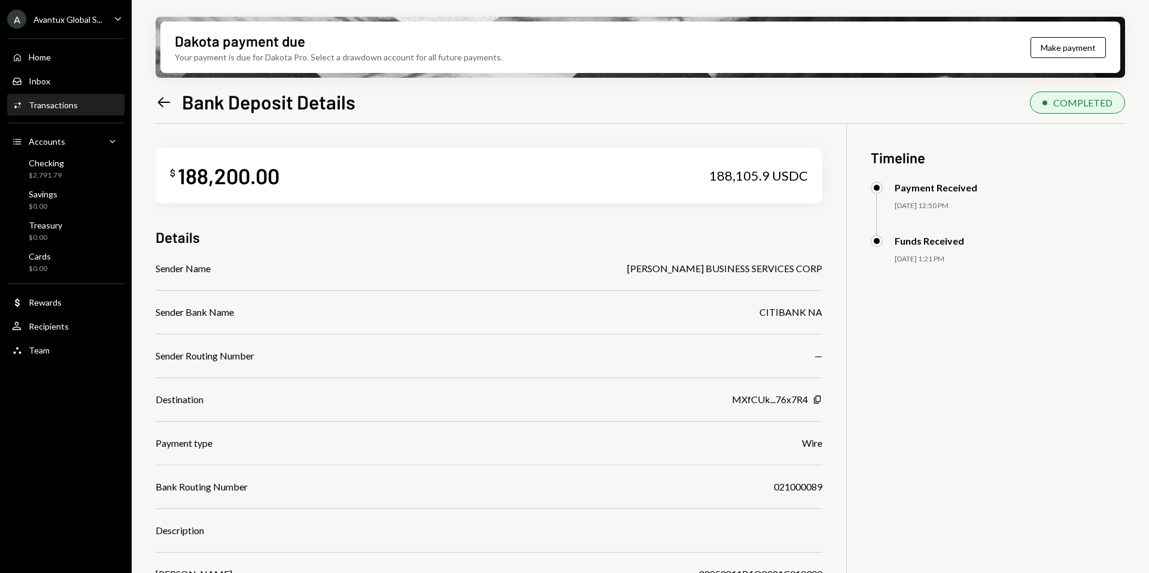
click at [162, 103] on icon "Left Arrow" at bounding box center [164, 102] width 17 height 17
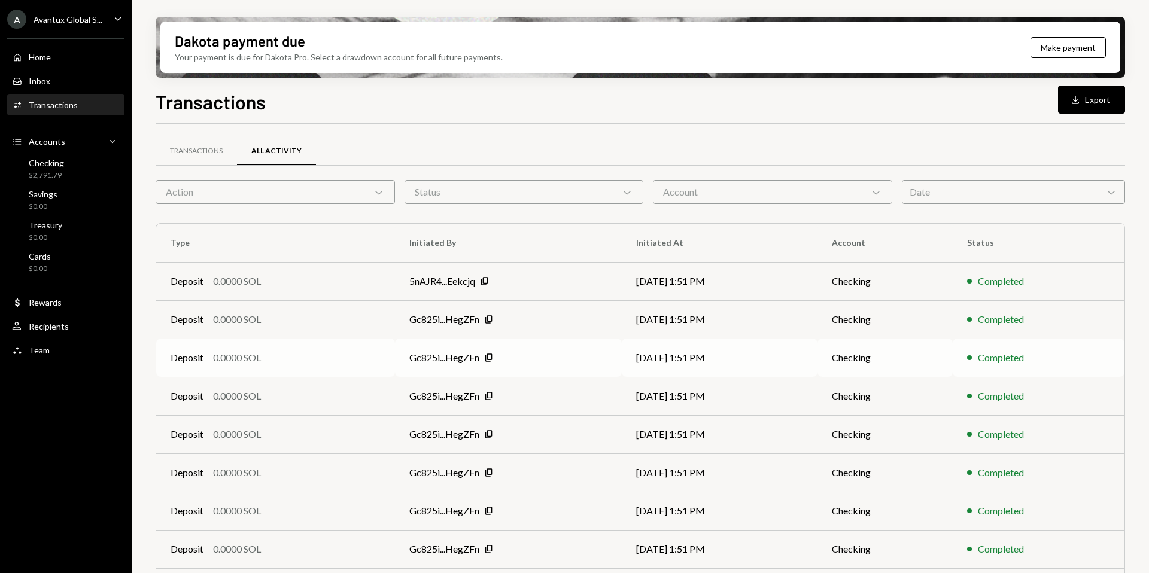
scroll to position [108, 0]
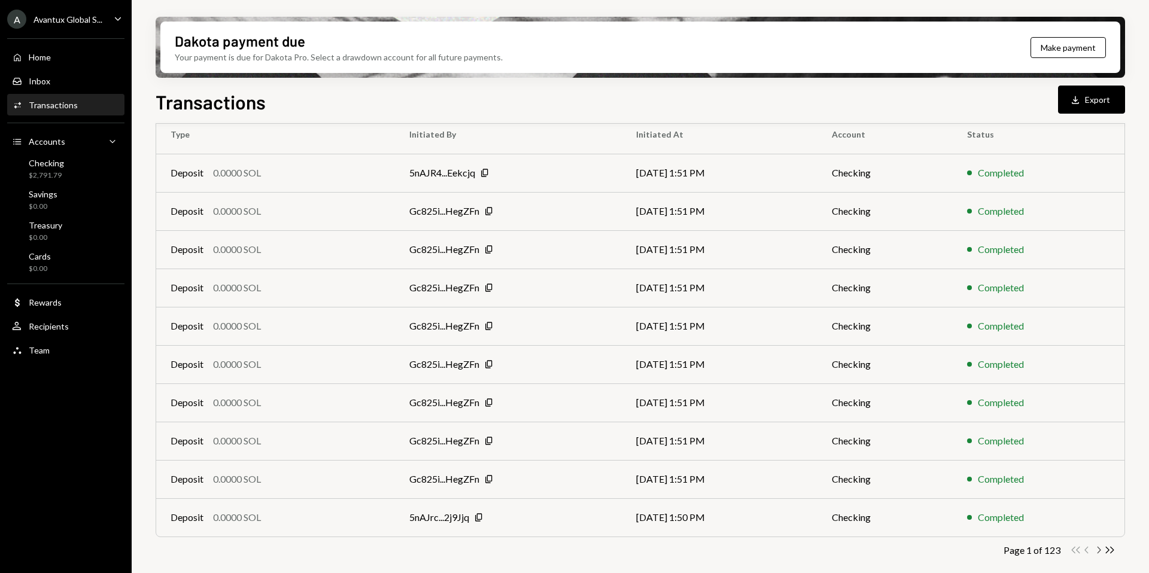
click at [1102, 548] on icon "Chevron Right" at bounding box center [1098, 549] width 11 height 11
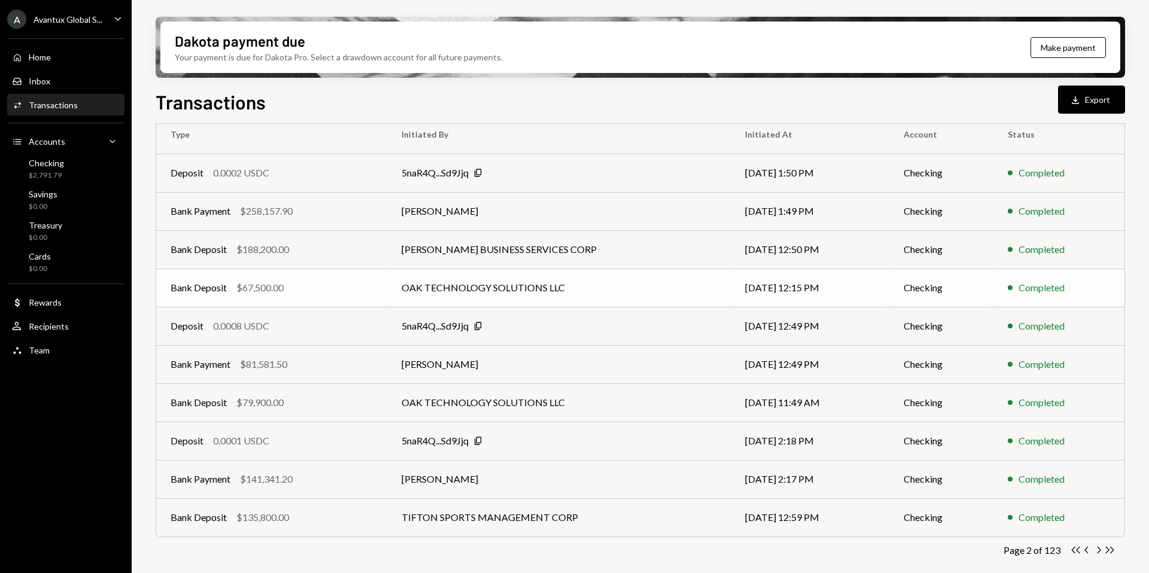
click at [586, 282] on td "OAK TECHNOLOGY SOLUTIONS LLC" at bounding box center [558, 288] width 343 height 38
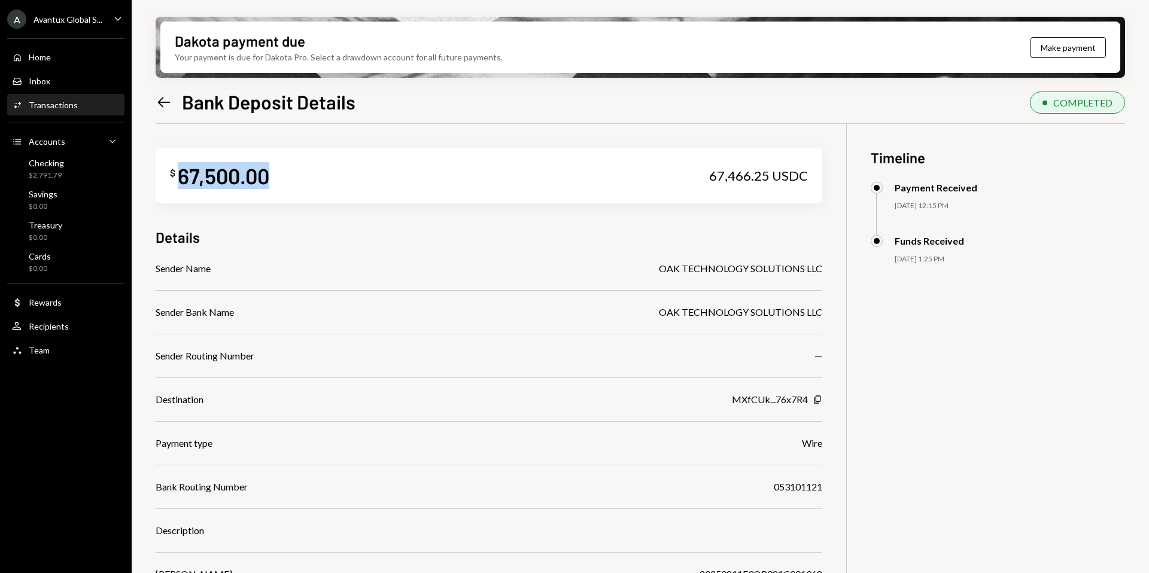
drag, startPoint x: 177, startPoint y: 169, endPoint x: 292, endPoint y: 181, distance: 115.5
click at [293, 181] on div "$ 67,500.00 67,466.25 USDC" at bounding box center [489, 176] width 667 height 56
click at [282, 177] on div "$ 67,500.00 67,466.25 USDC" at bounding box center [489, 176] width 667 height 56
drag, startPoint x: 181, startPoint y: 166, endPoint x: 310, endPoint y: 182, distance: 129.7
click at [312, 182] on div "$ 67,500.00 67,466.25 USDC" at bounding box center [489, 176] width 667 height 56
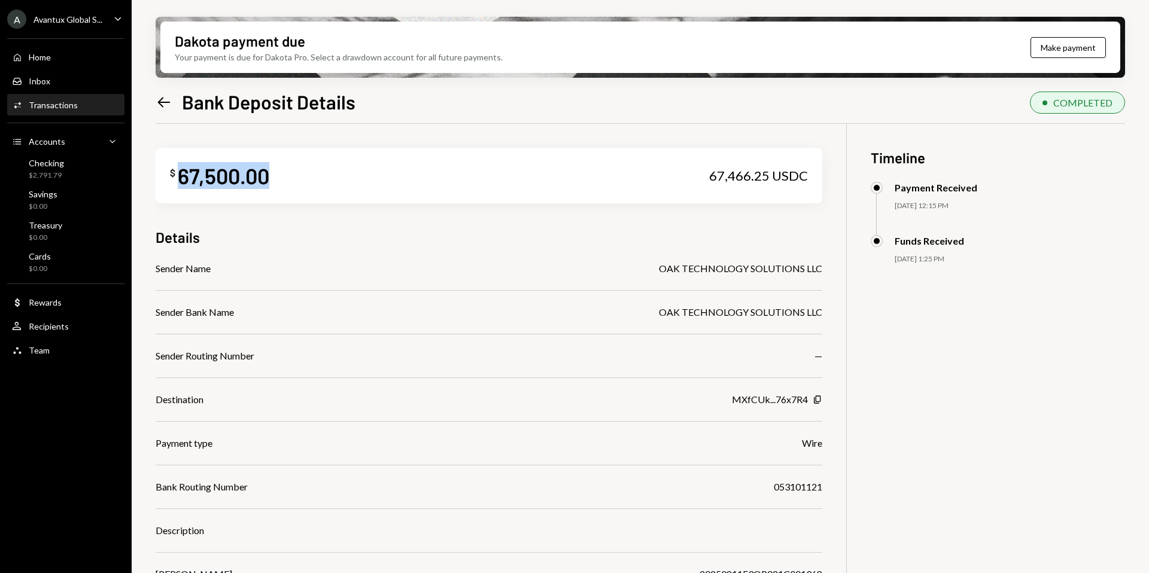
click at [310, 182] on div "$ 67,500.00 67,466.25 USDC" at bounding box center [489, 176] width 667 height 56
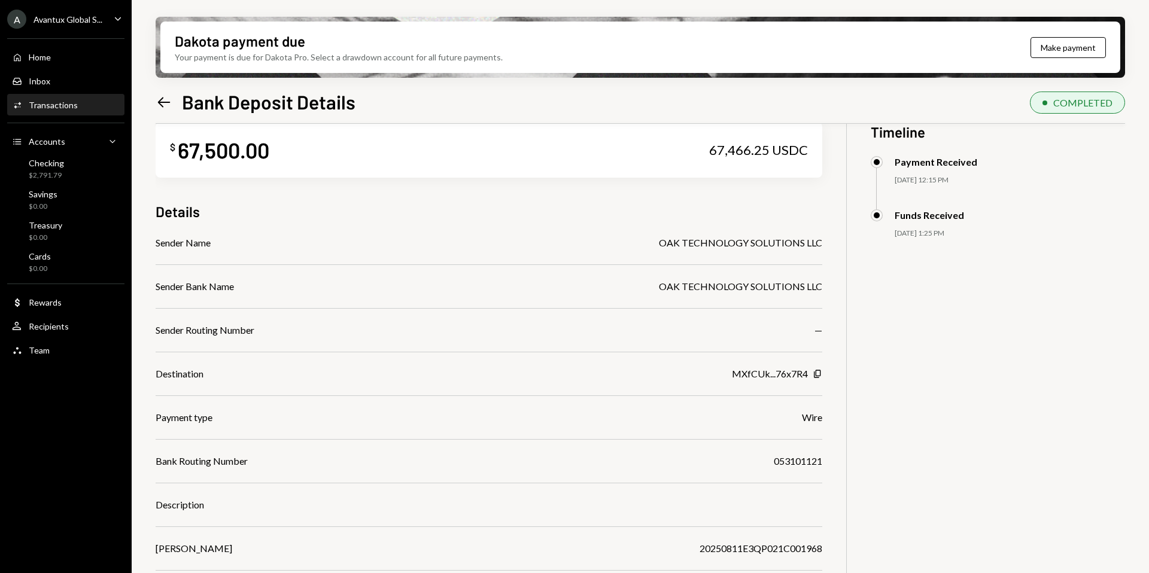
scroll to position [23, 0]
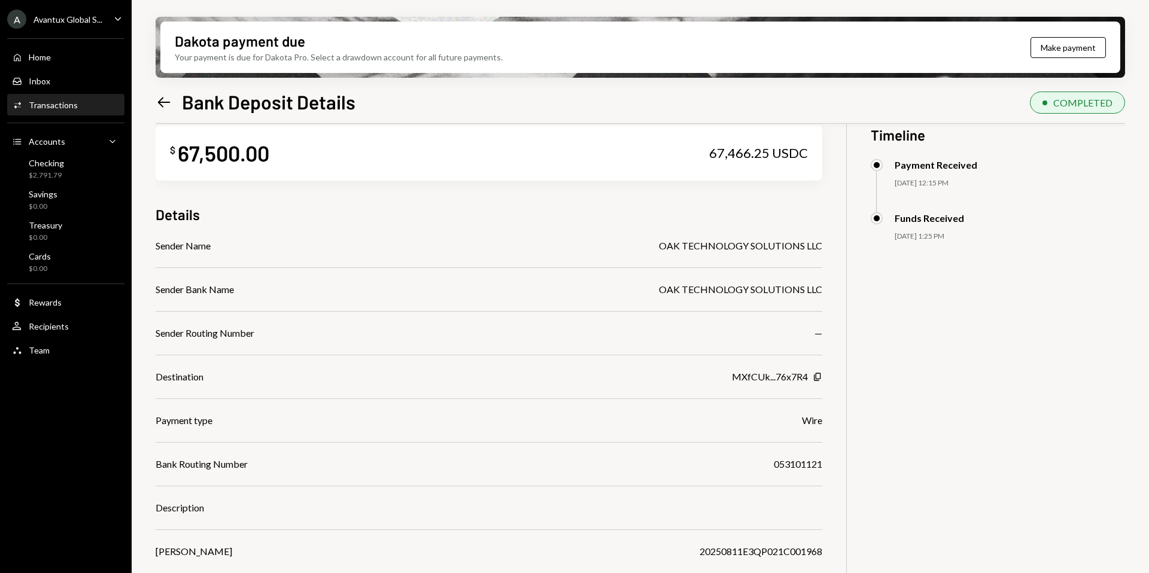
click at [4, 493] on div "A Avantux Global S... Caret Down Home Home Inbox Inbox Activities Transactions …" at bounding box center [66, 286] width 132 height 573
click at [165, 104] on icon "Left Arrow" at bounding box center [164, 102] width 17 height 17
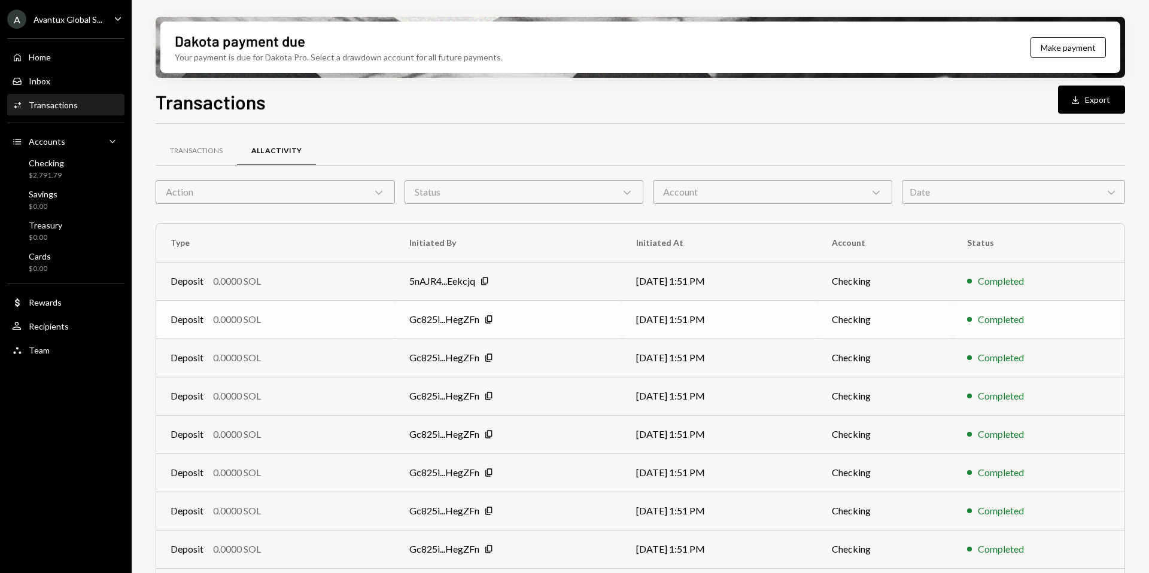
scroll to position [108, 0]
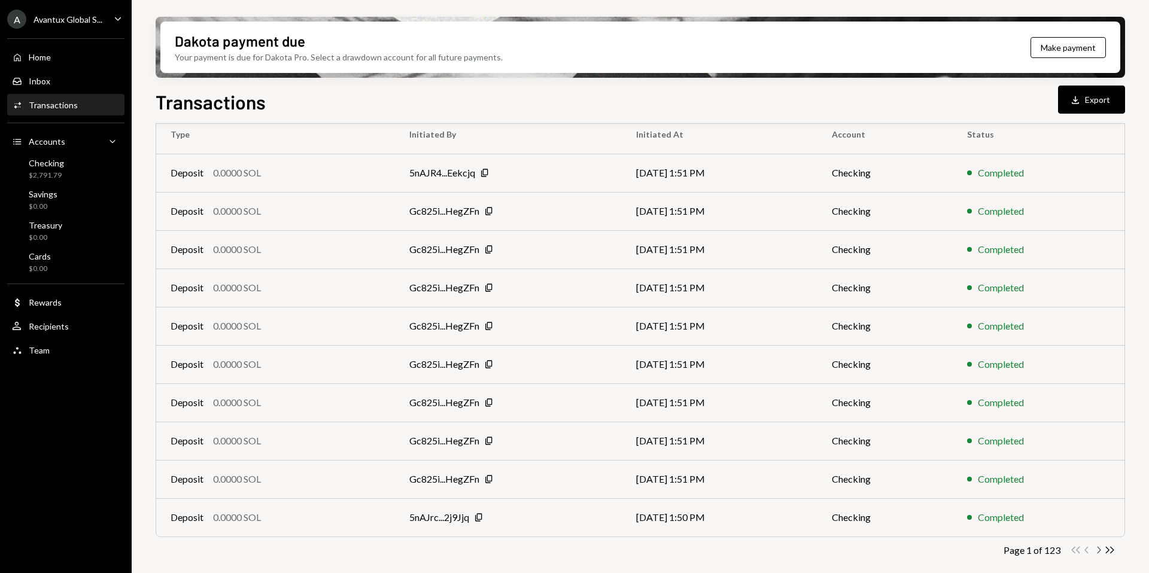
click at [1099, 553] on icon "Chevron Right" at bounding box center [1098, 549] width 11 height 11
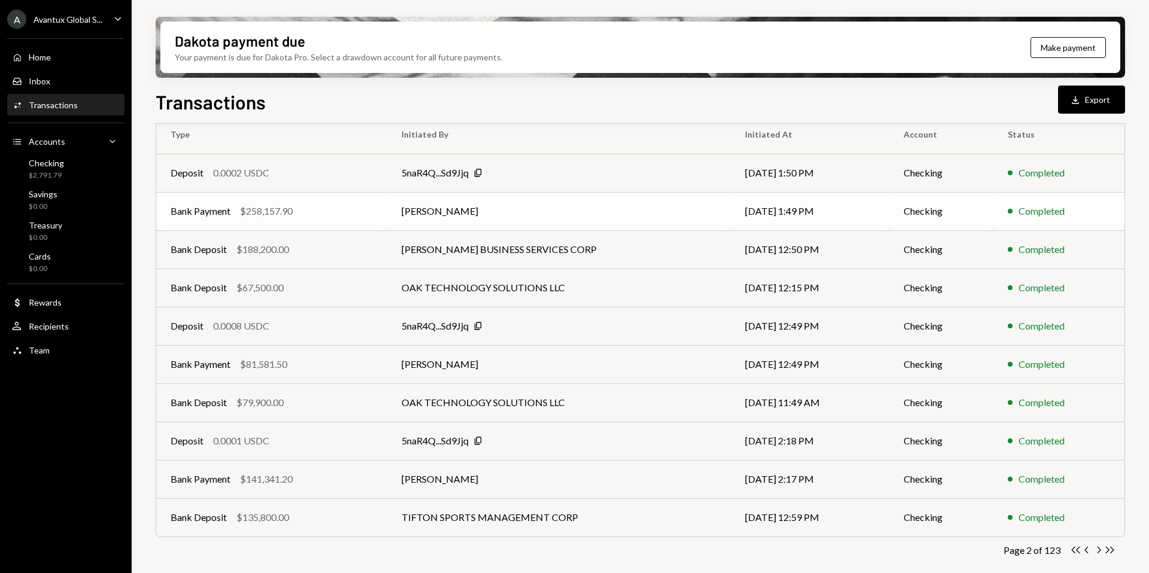
click at [455, 210] on td "Joaquin Navarro" at bounding box center [558, 211] width 343 height 38
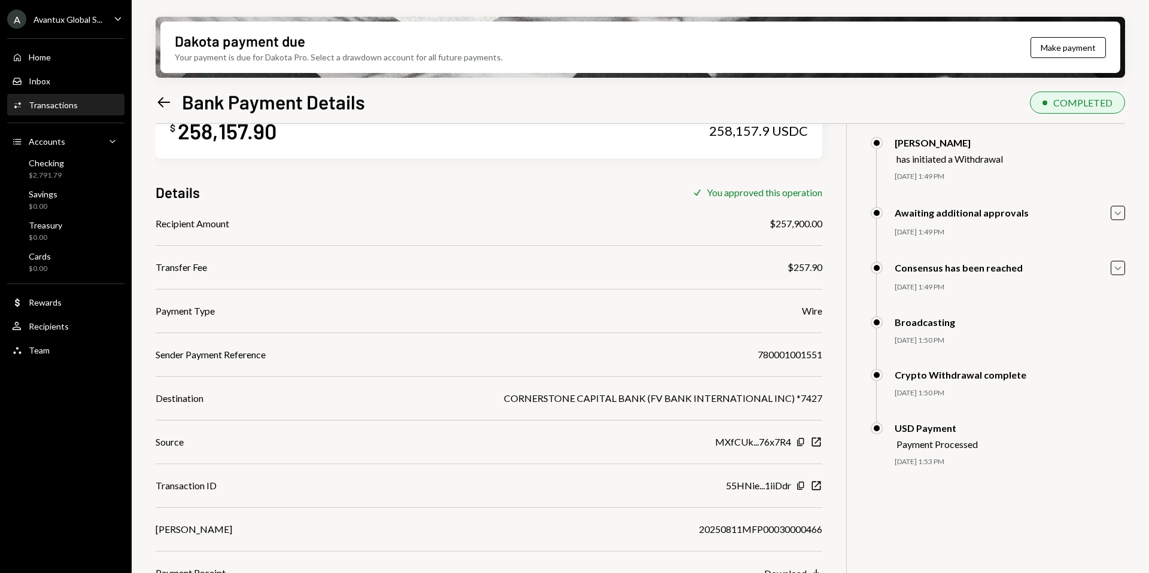
scroll to position [45, 0]
drag, startPoint x: 155, startPoint y: 266, endPoint x: 272, endPoint y: 266, distance: 116.7
click at [272, 266] on div "Transfer Fee $257.90" at bounding box center [489, 267] width 667 height 14
click at [784, 272] on div "Transfer Fee $257.90" at bounding box center [489, 267] width 667 height 14
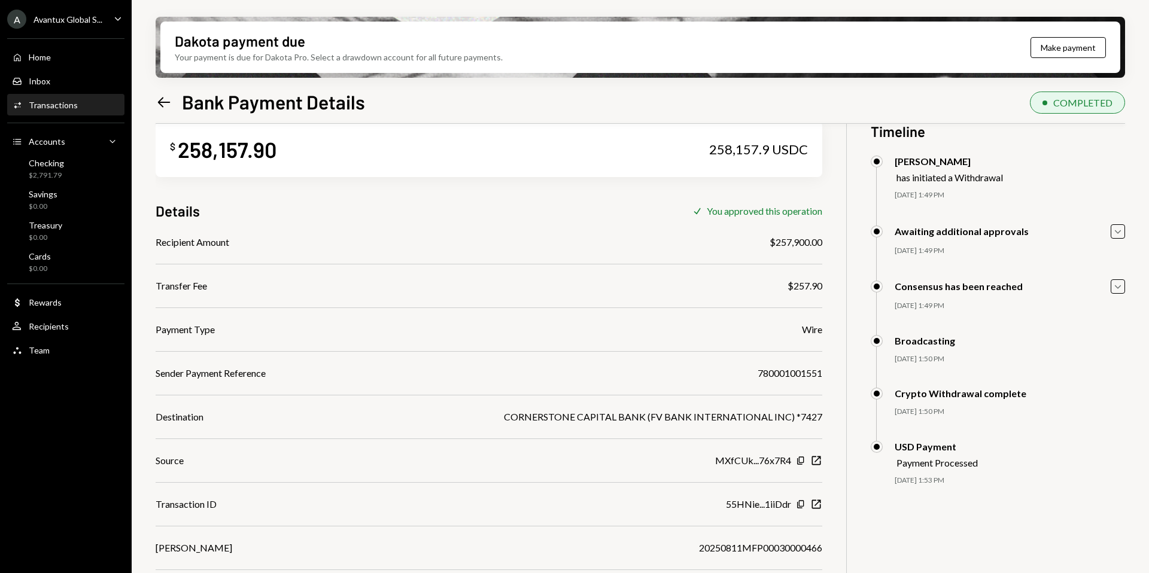
scroll to position [25, 0]
click at [163, 93] on link "Left Arrow" at bounding box center [164, 102] width 17 height 19
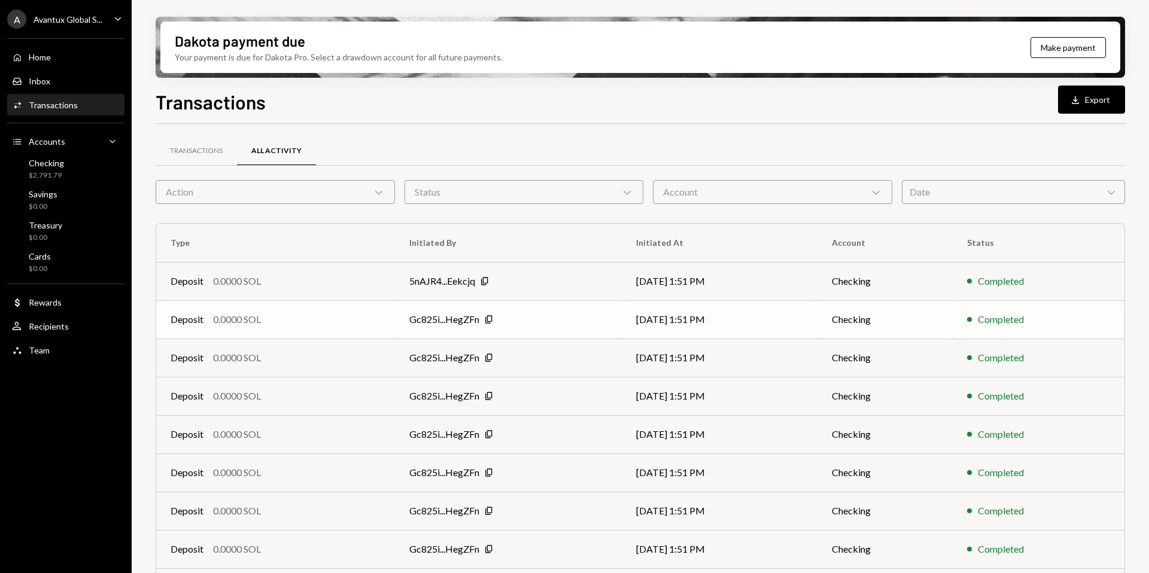
scroll to position [108, 0]
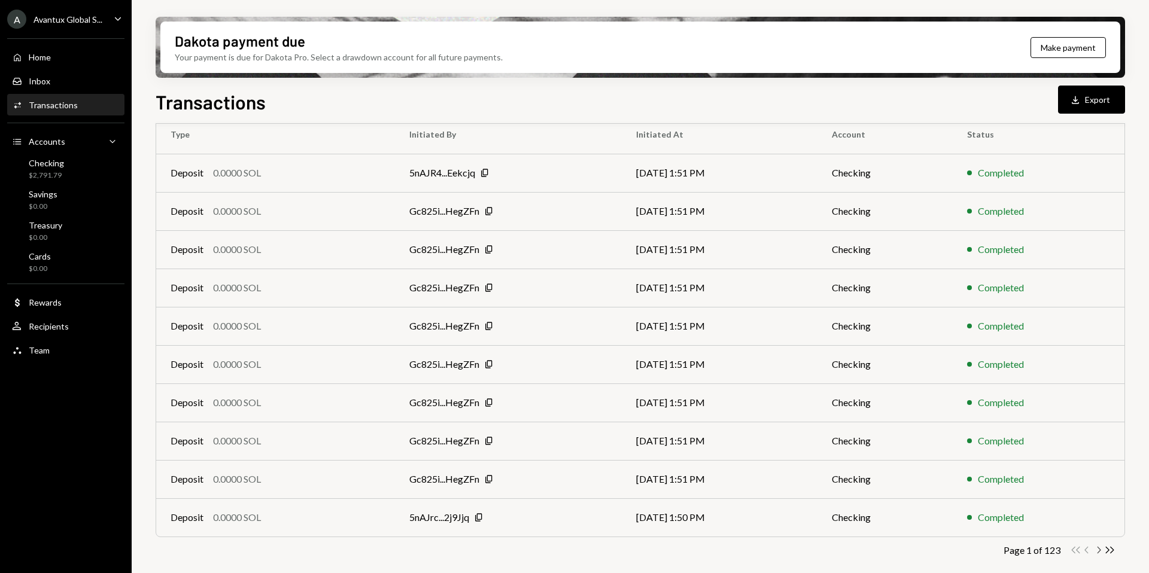
click at [1096, 550] on icon "Chevron Right" at bounding box center [1098, 549] width 11 height 11
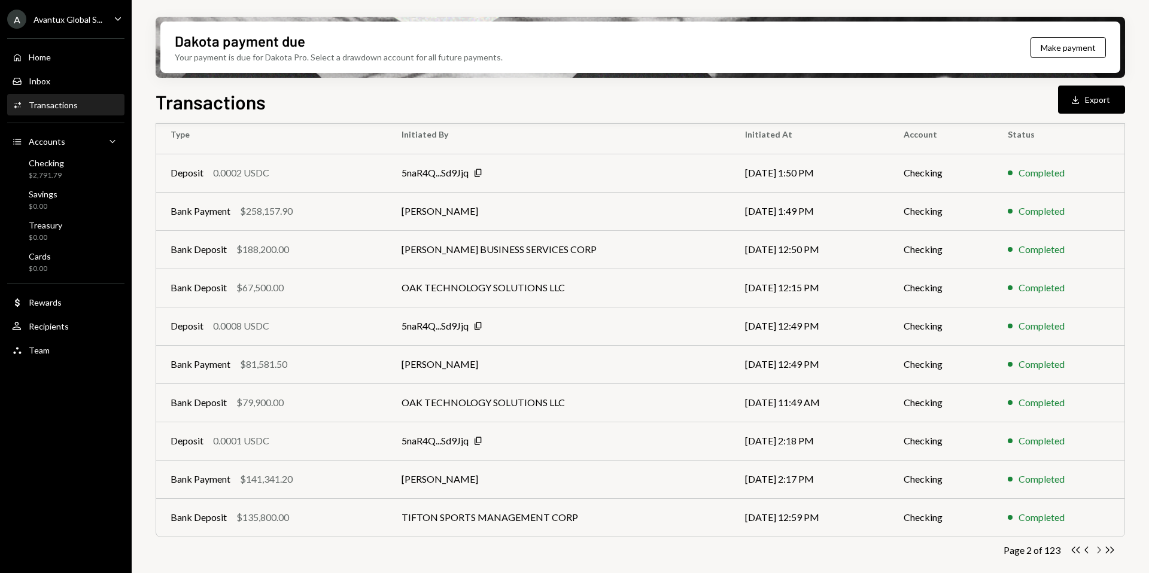
click at [1096, 550] on icon "Chevron Right" at bounding box center [1098, 549] width 11 height 11
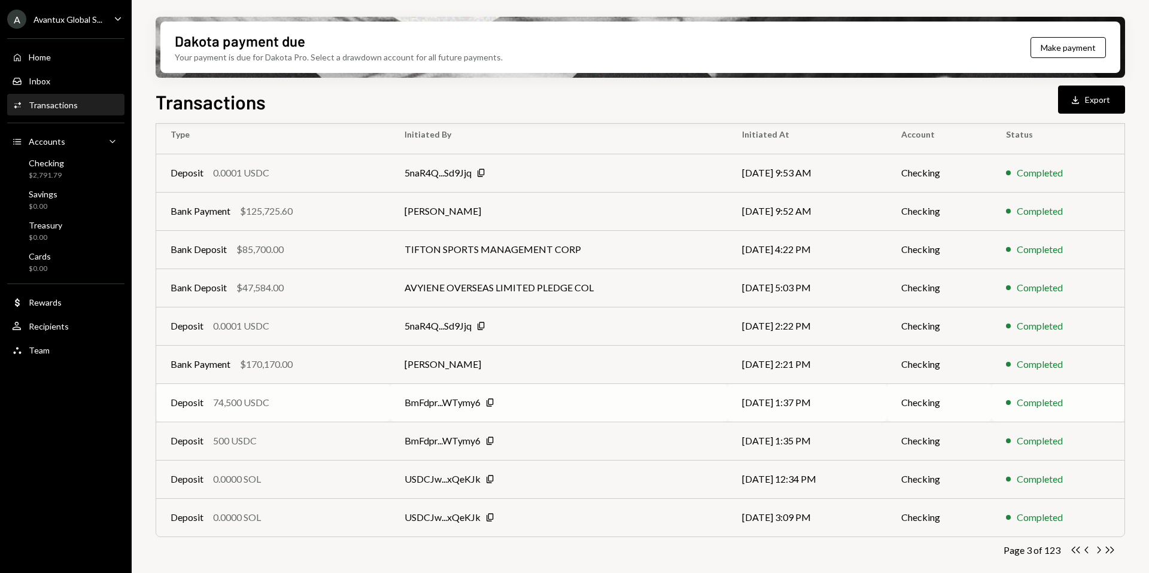
click at [448, 401] on div "BmFdpr...WTymy6" at bounding box center [442, 402] width 76 height 14
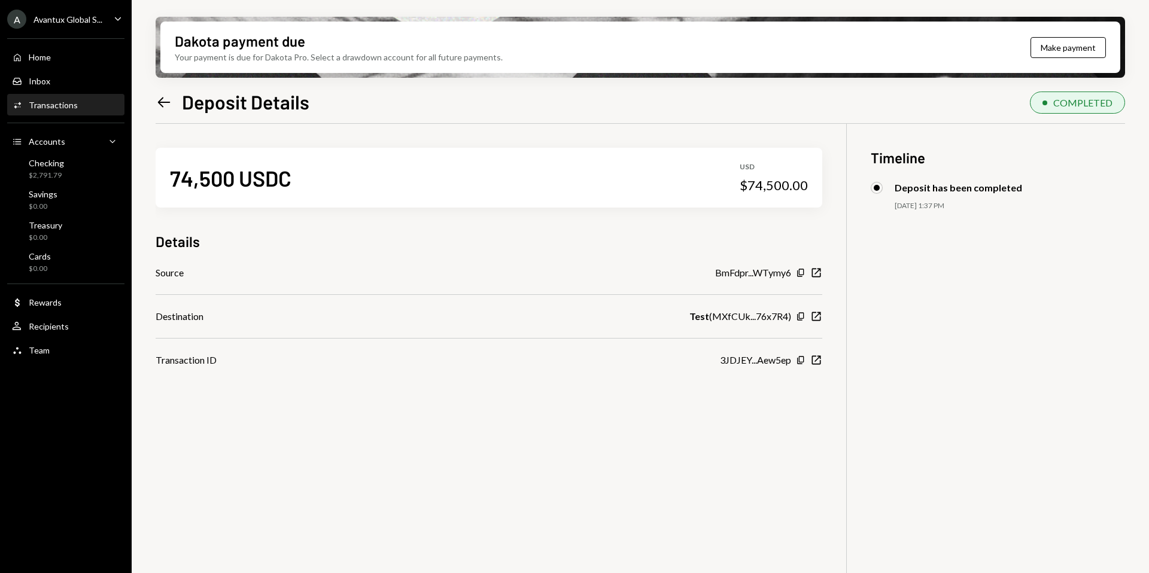
click at [162, 99] on icon "Left Arrow" at bounding box center [164, 102] width 17 height 17
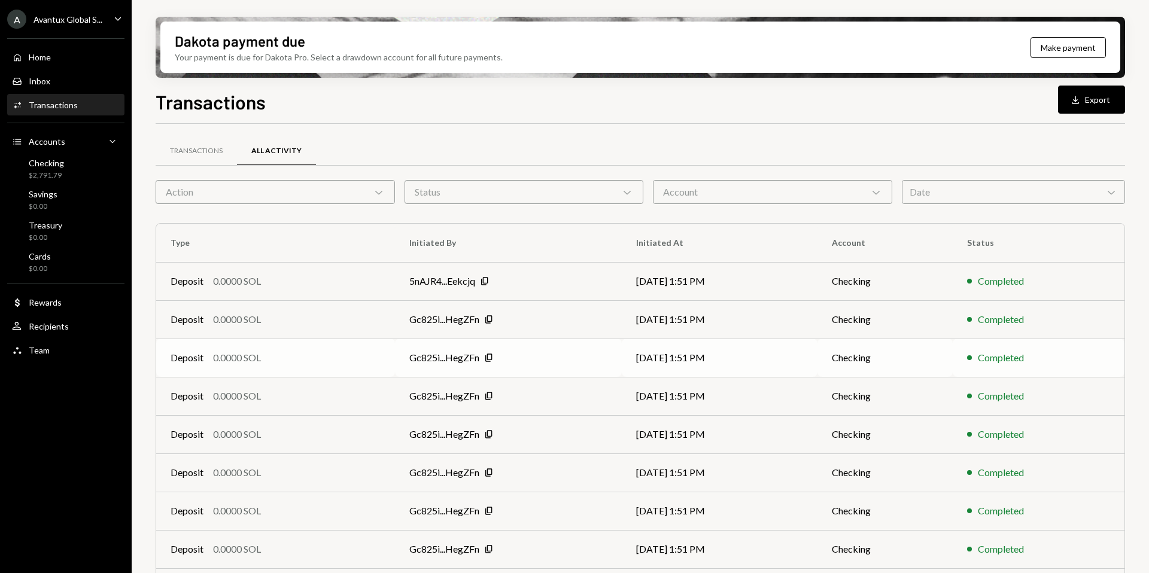
scroll to position [108, 0]
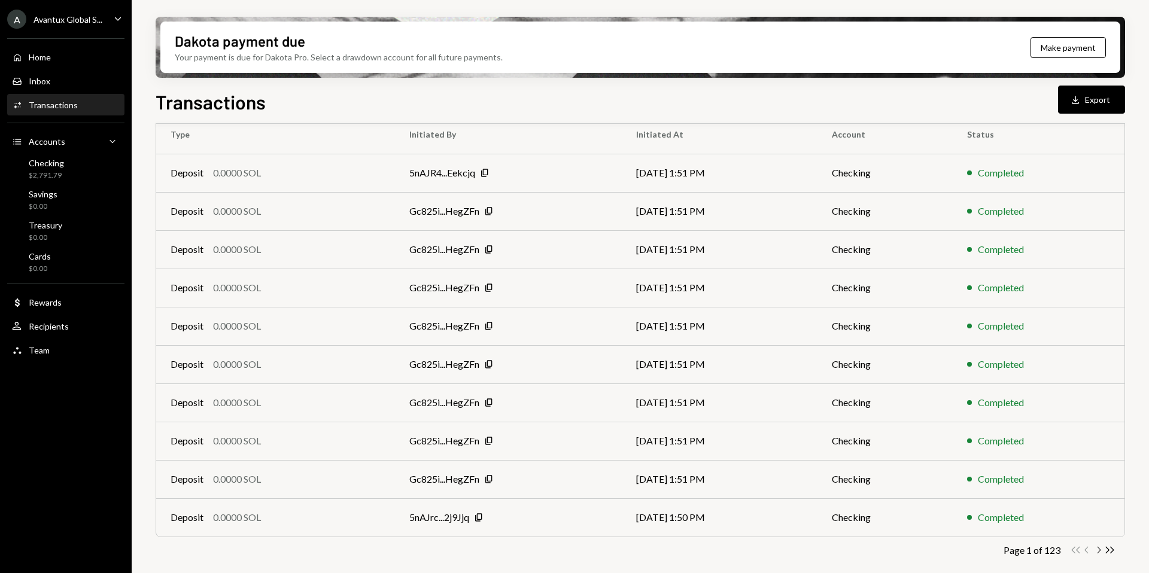
click at [1098, 553] on icon "Chevron Right" at bounding box center [1098, 549] width 11 height 11
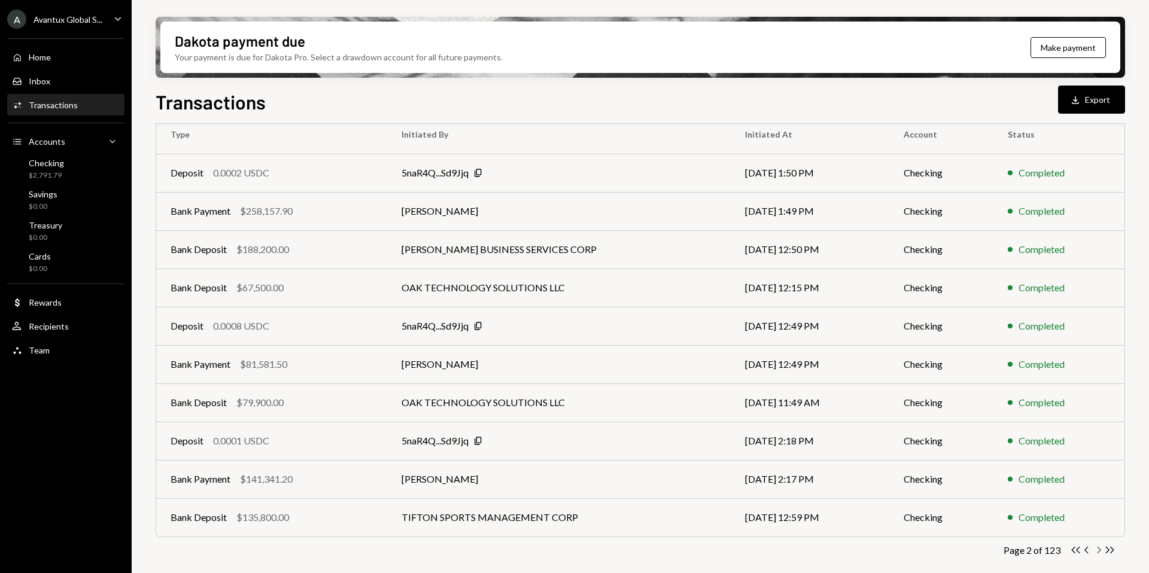
click at [1098, 552] on icon "button" at bounding box center [1099, 550] width 4 height 7
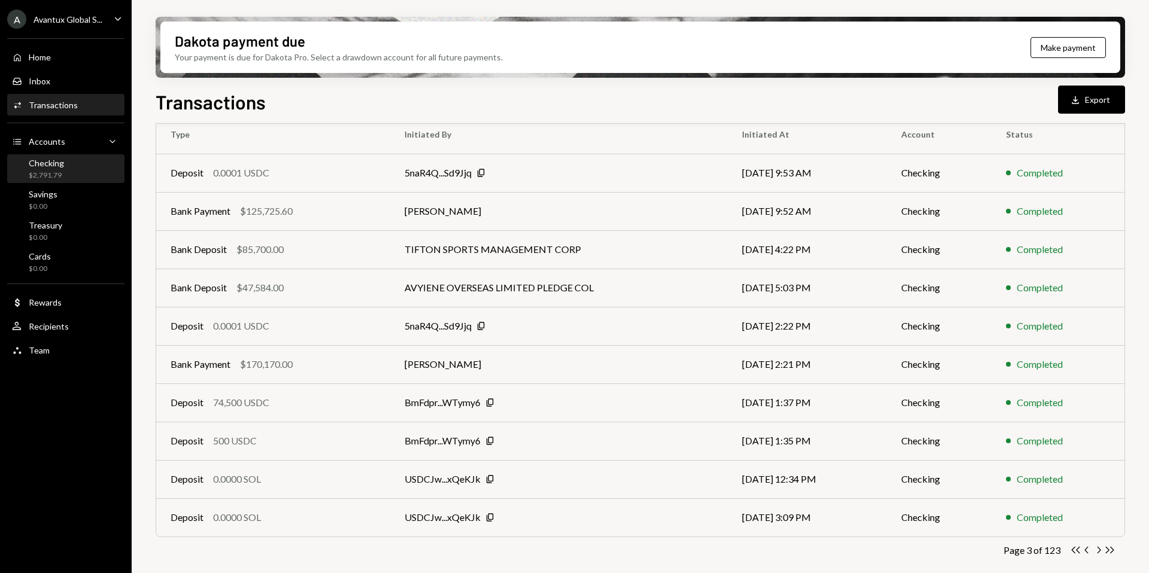
click at [64, 163] on div "Checking $2,791.79" at bounding box center [66, 169] width 108 height 23
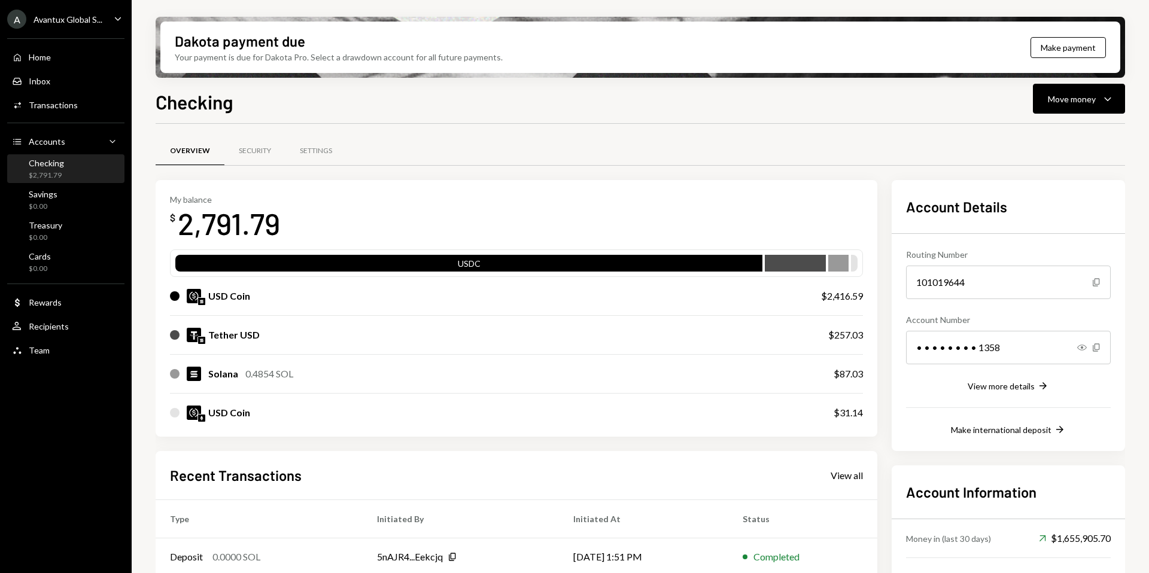
click at [60, 20] on div "Avantux Global S..." at bounding box center [68, 19] width 69 height 10
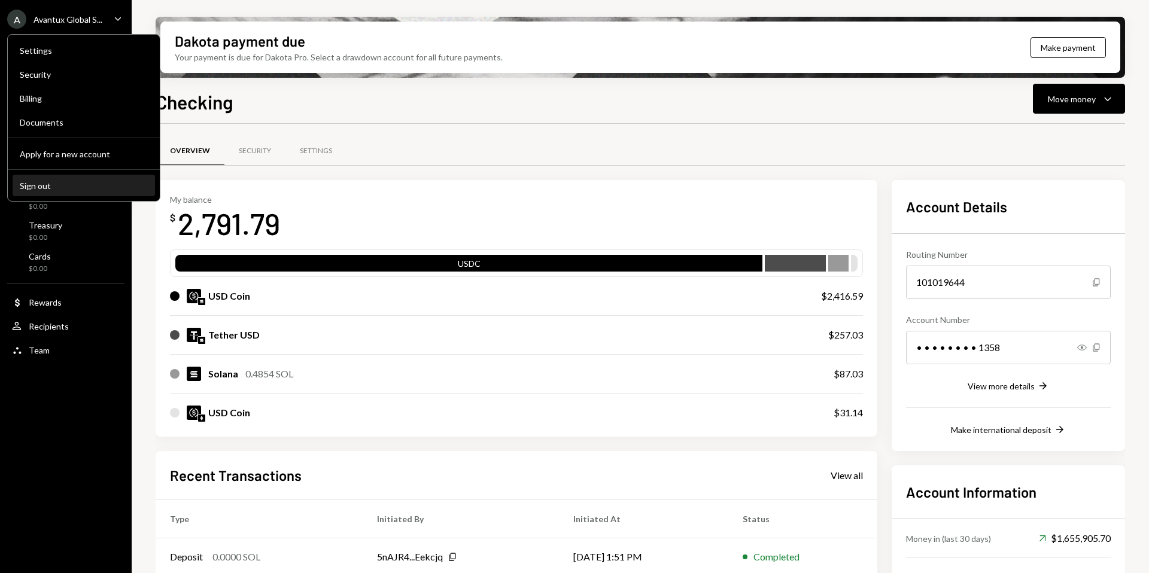
click at [59, 188] on div "Sign out" at bounding box center [84, 186] width 128 height 10
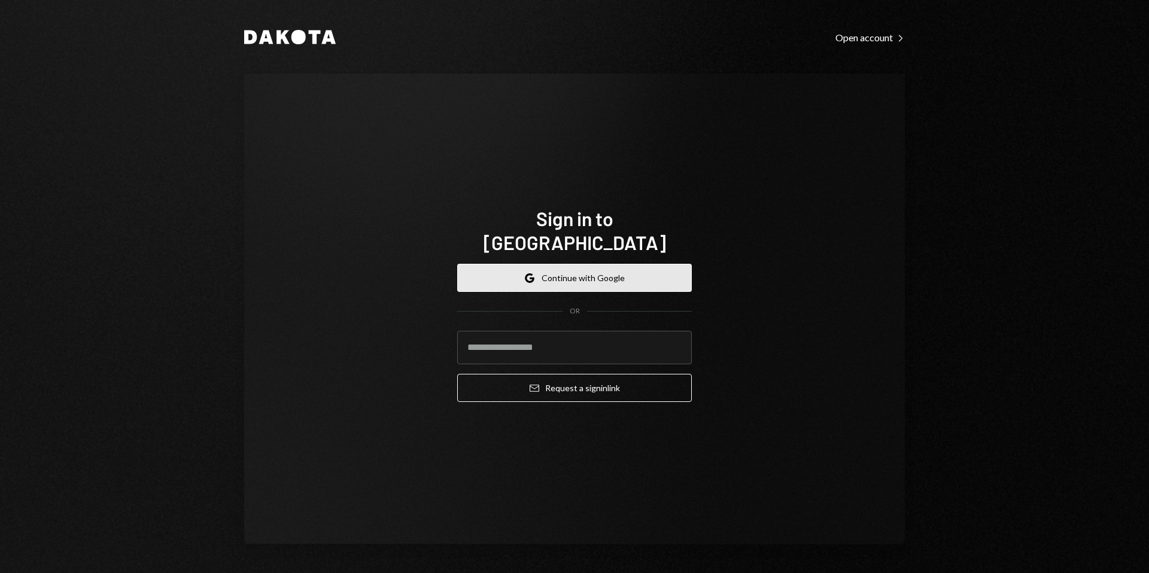
click at [565, 264] on button "Google Continue with Google" at bounding box center [574, 278] width 235 height 28
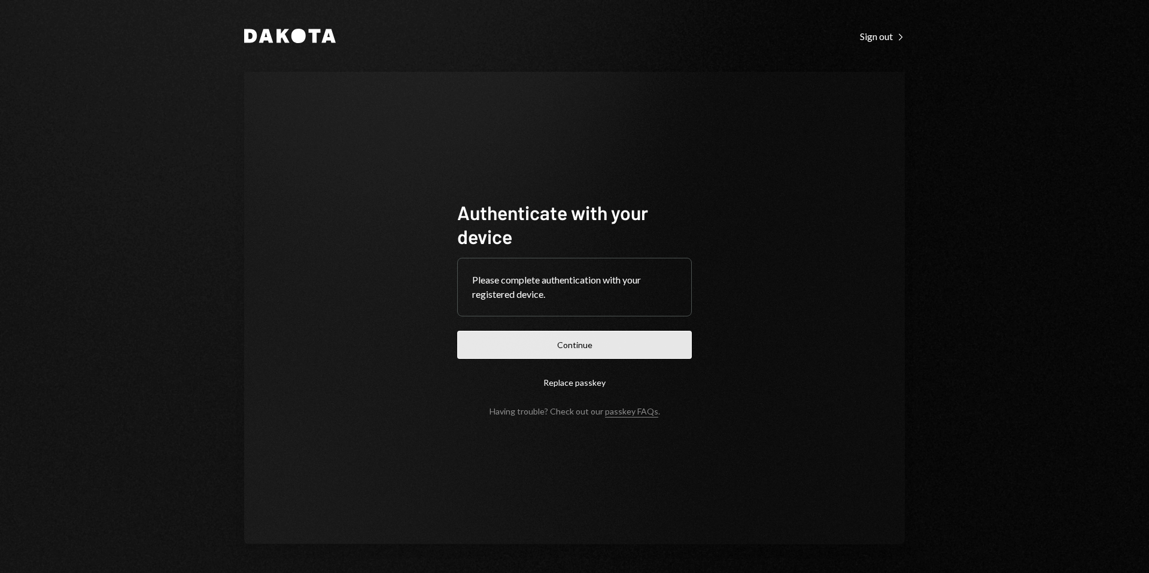
click at [564, 341] on button "Continue" at bounding box center [574, 345] width 235 height 28
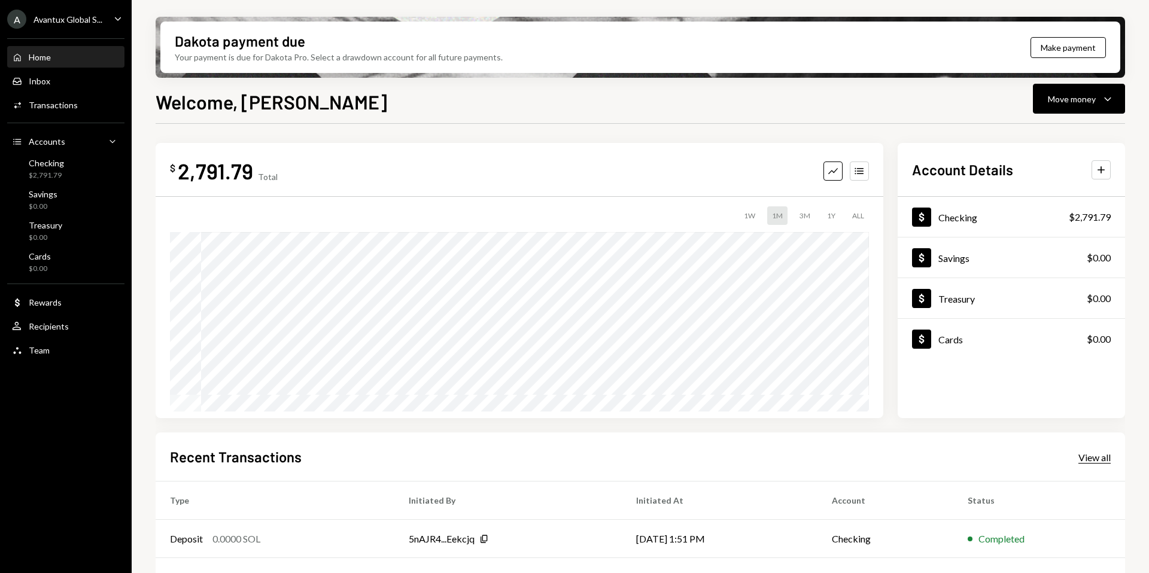
click at [1091, 459] on div "View all" at bounding box center [1094, 458] width 32 height 12
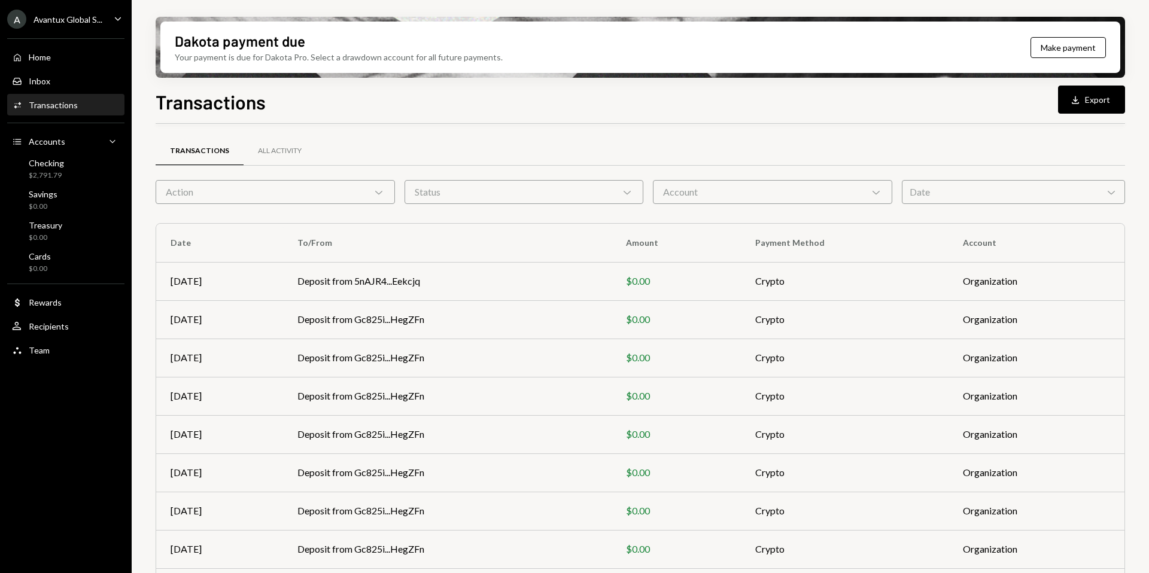
scroll to position [108, 0]
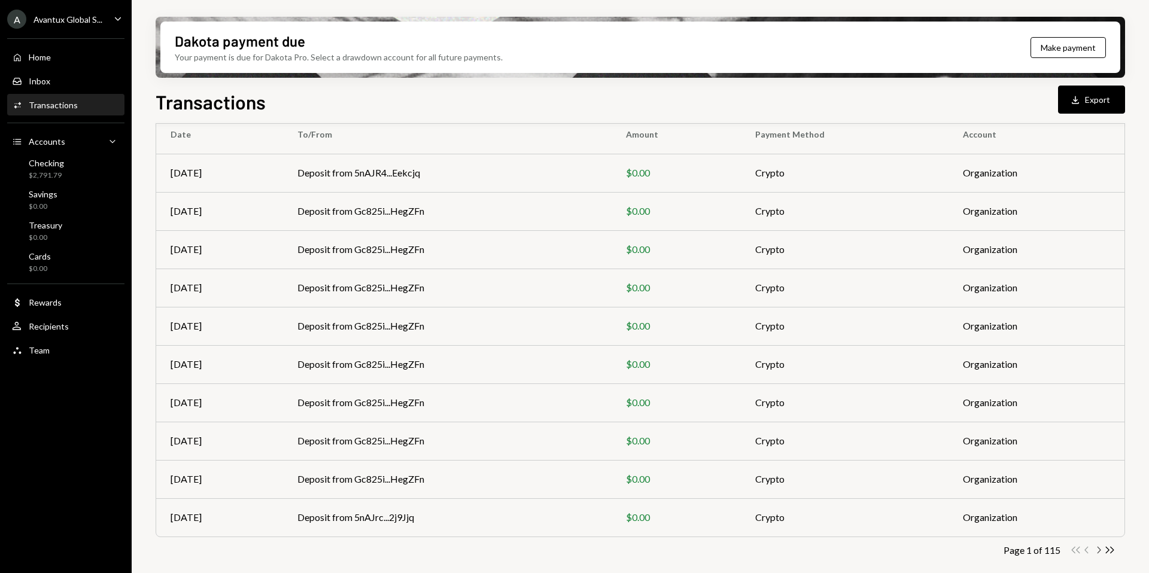
click at [1102, 551] on icon "Chevron Right" at bounding box center [1098, 549] width 11 height 11
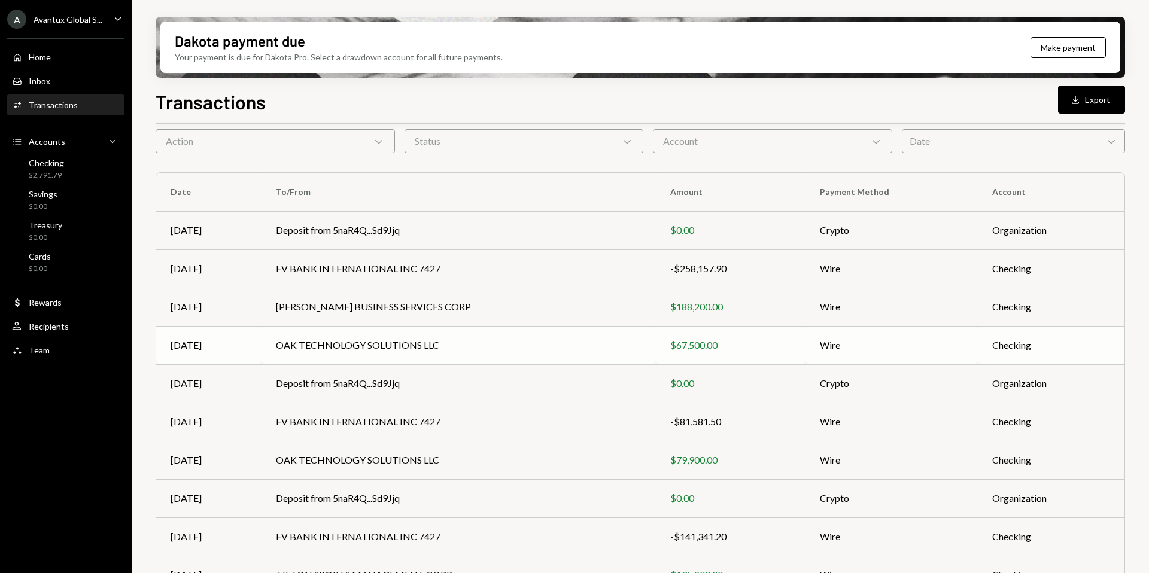
scroll to position [54, 0]
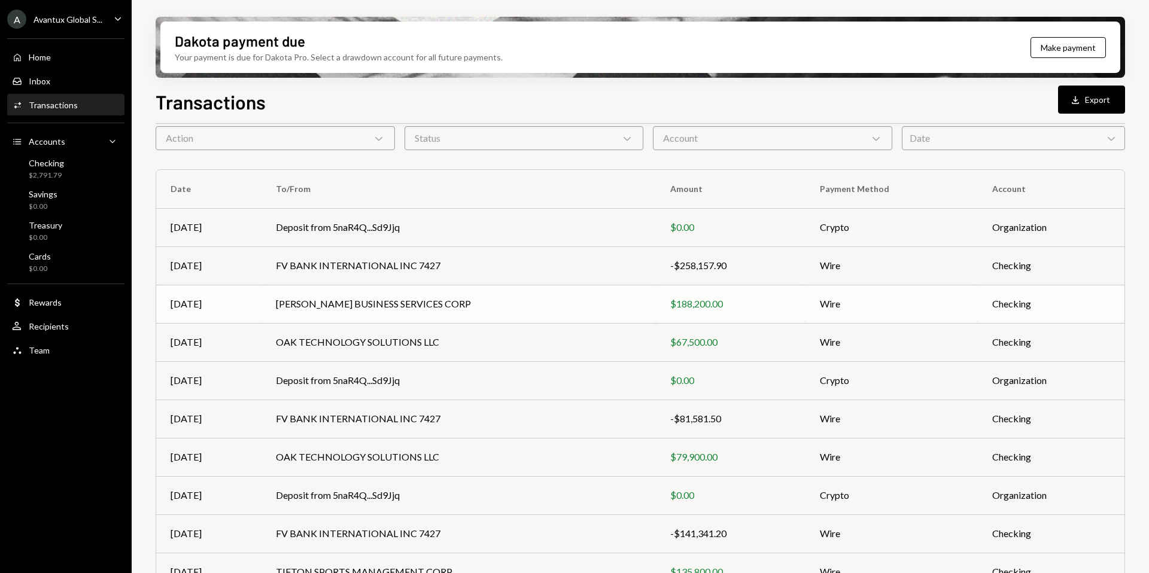
click at [444, 304] on td "[PERSON_NAME] BUSINESS SERVICES CORP" at bounding box center [458, 304] width 394 height 38
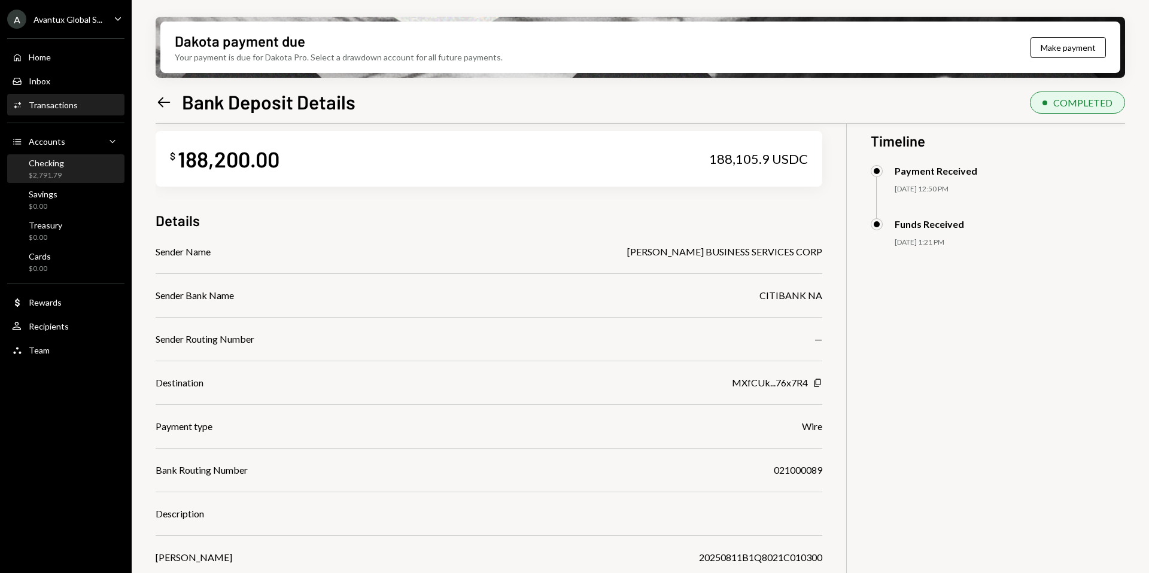
scroll to position [22, 0]
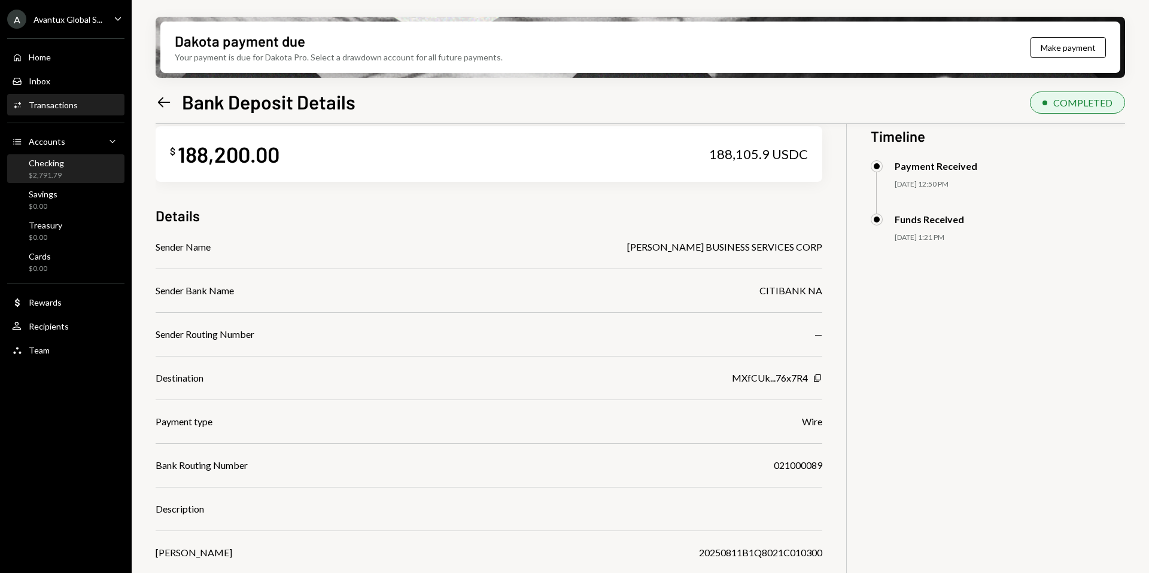
click at [65, 177] on div "Checking $2,791.79" at bounding box center [66, 169] width 108 height 23
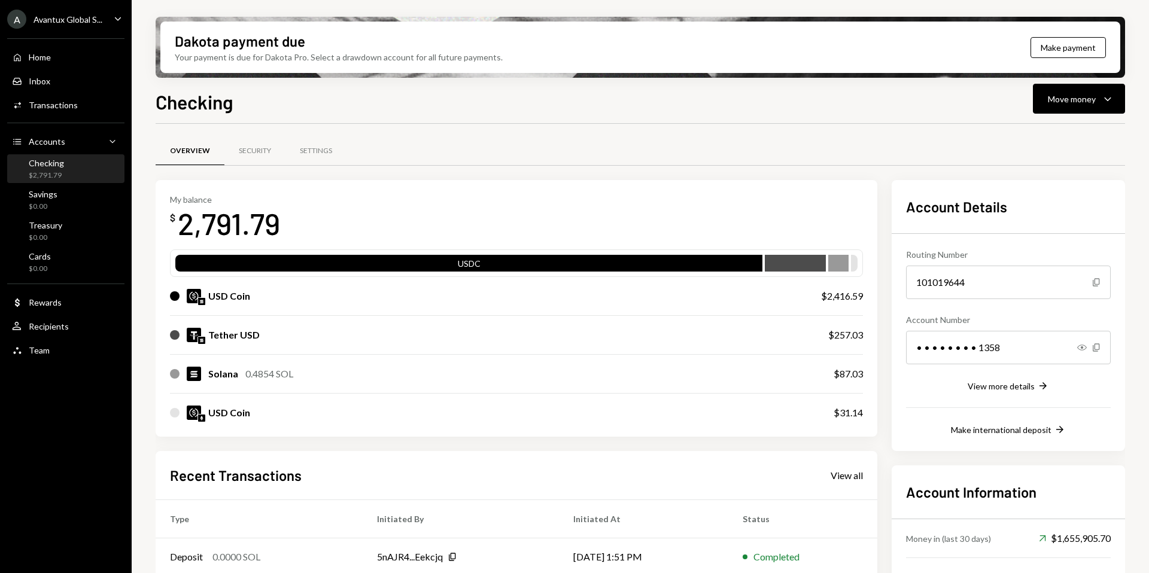
click at [49, 12] on div "A Avantux Global S..." at bounding box center [54, 19] width 95 height 19
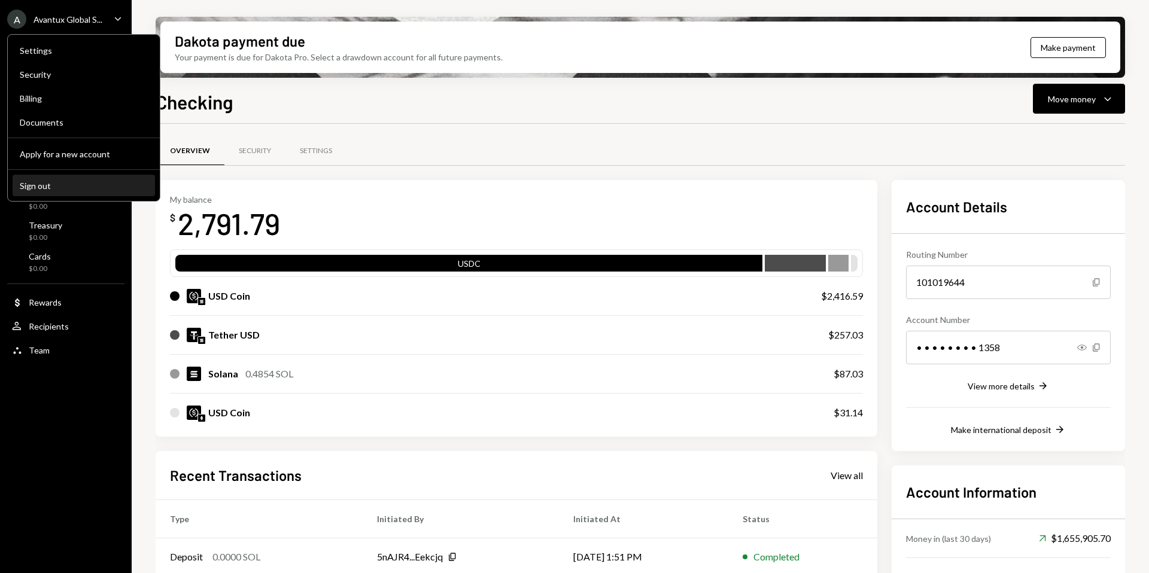
click at [44, 190] on button "Sign out" at bounding box center [84, 186] width 142 height 22
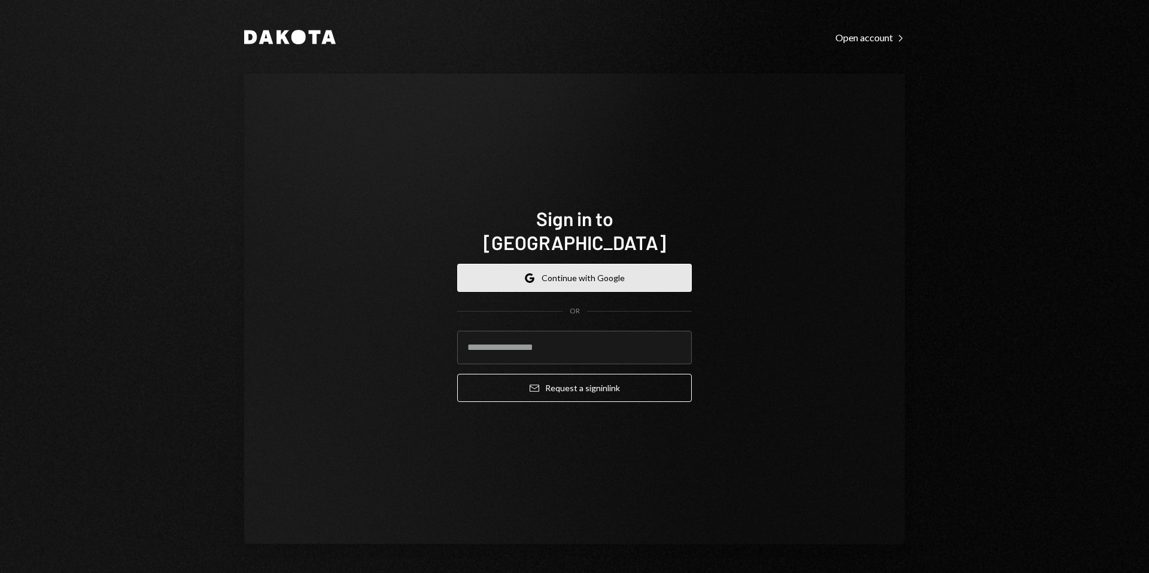
click at [584, 267] on button "Google Continue with Google" at bounding box center [574, 278] width 235 height 28
